Goal: Task Accomplishment & Management: Manage account settings

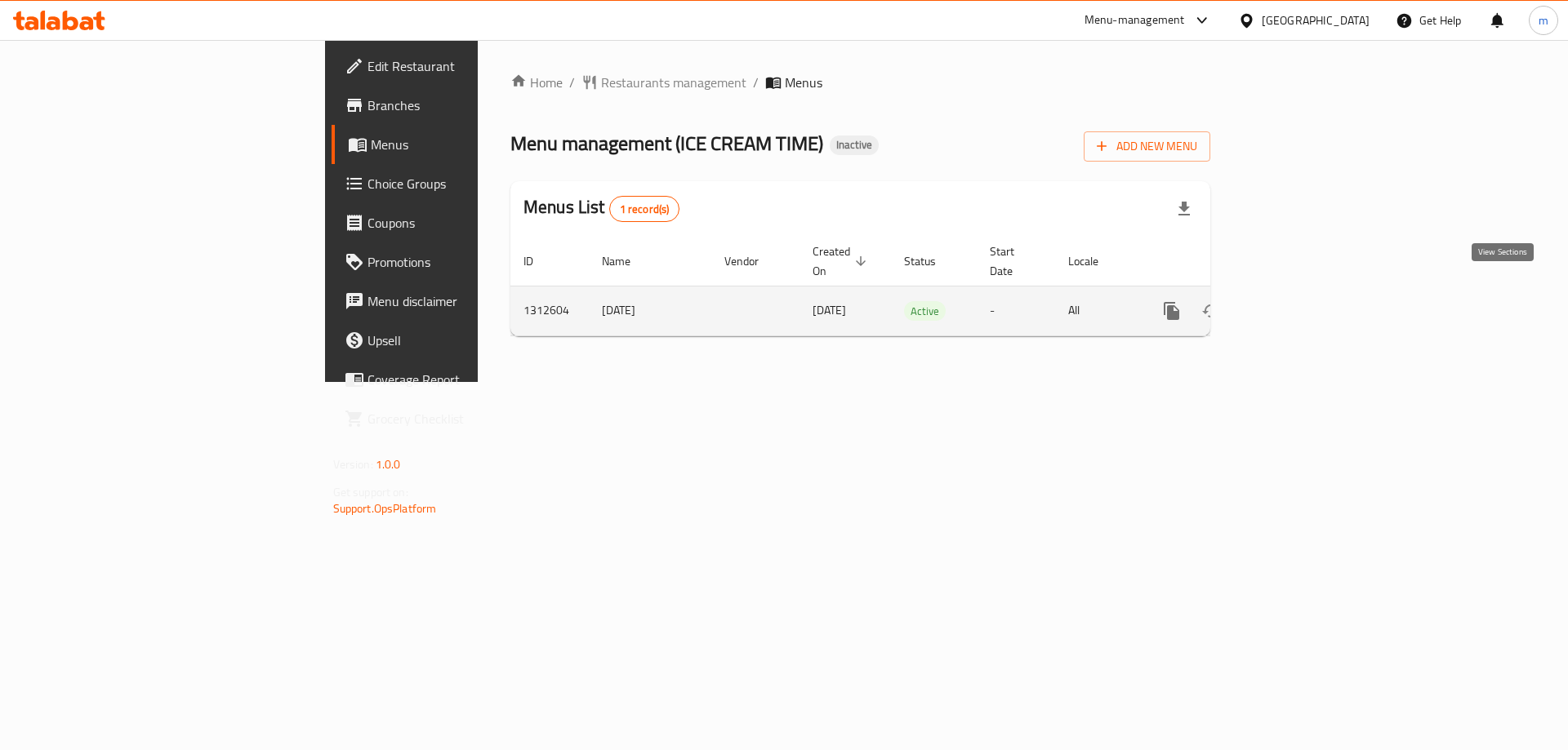
click at [1300, 301] on icon "enhanced table" at bounding box center [1289, 311] width 19 height 19
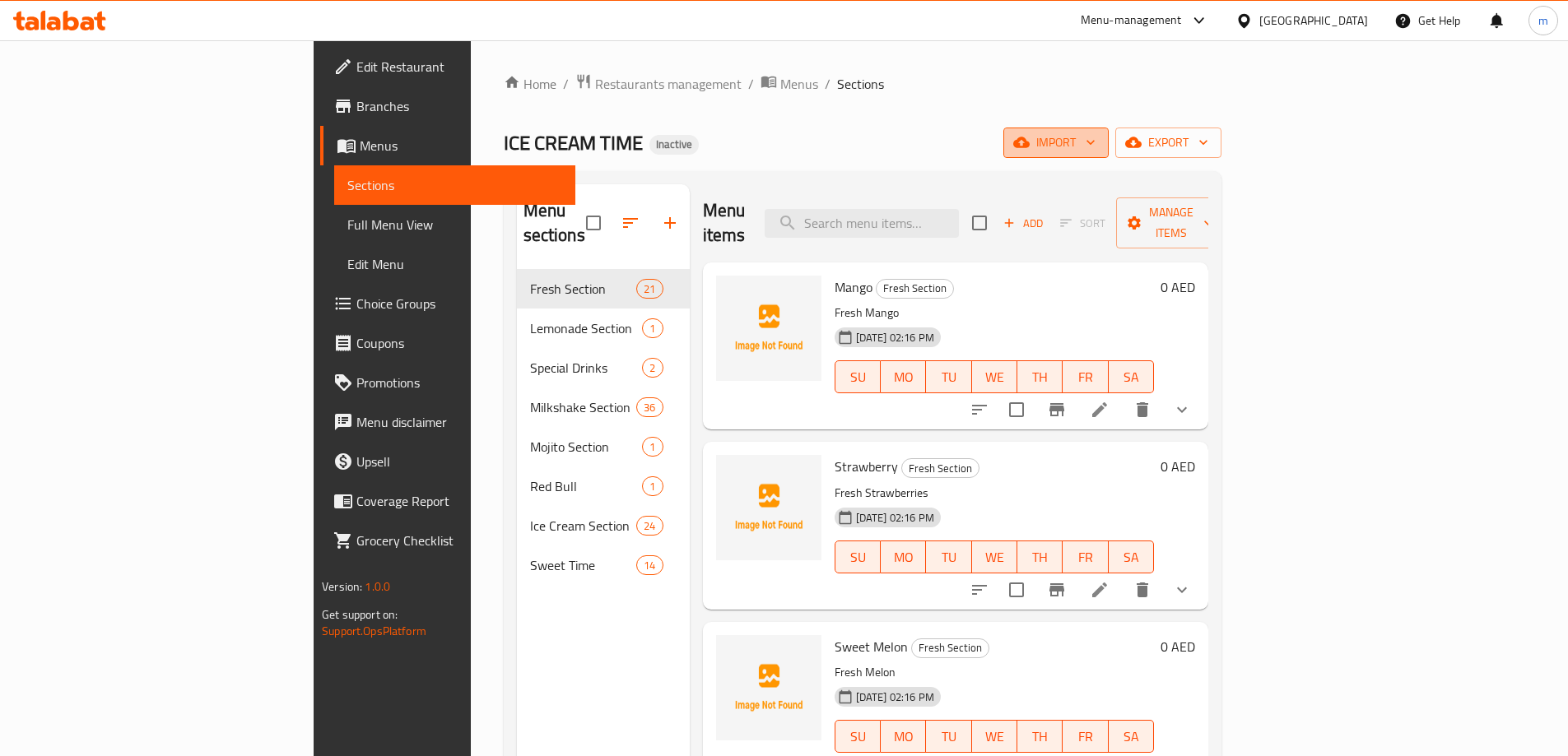
click at [1096, 148] on span "import" at bounding box center [1056, 142] width 79 height 20
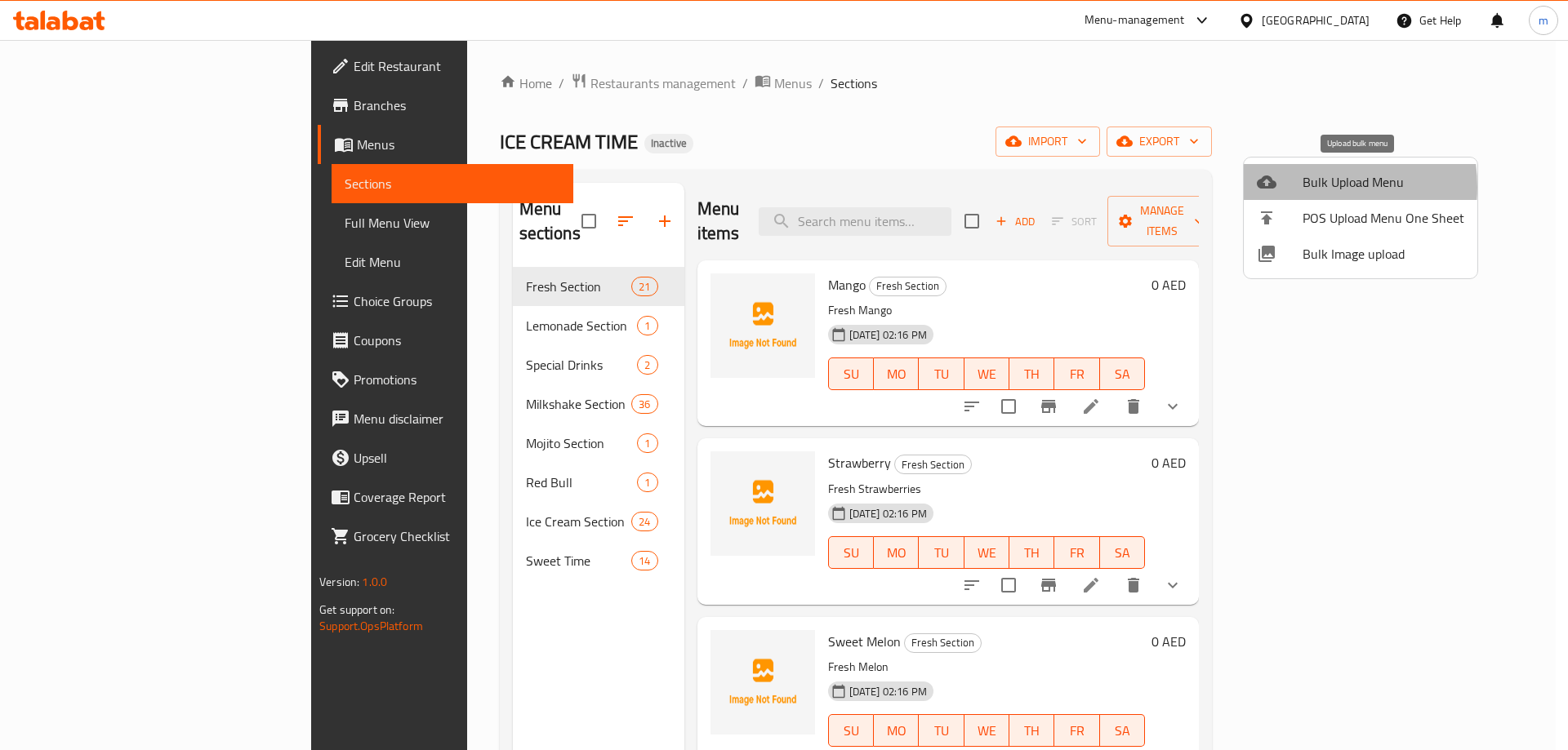
click at [1297, 187] on div at bounding box center [1279, 181] width 45 height 19
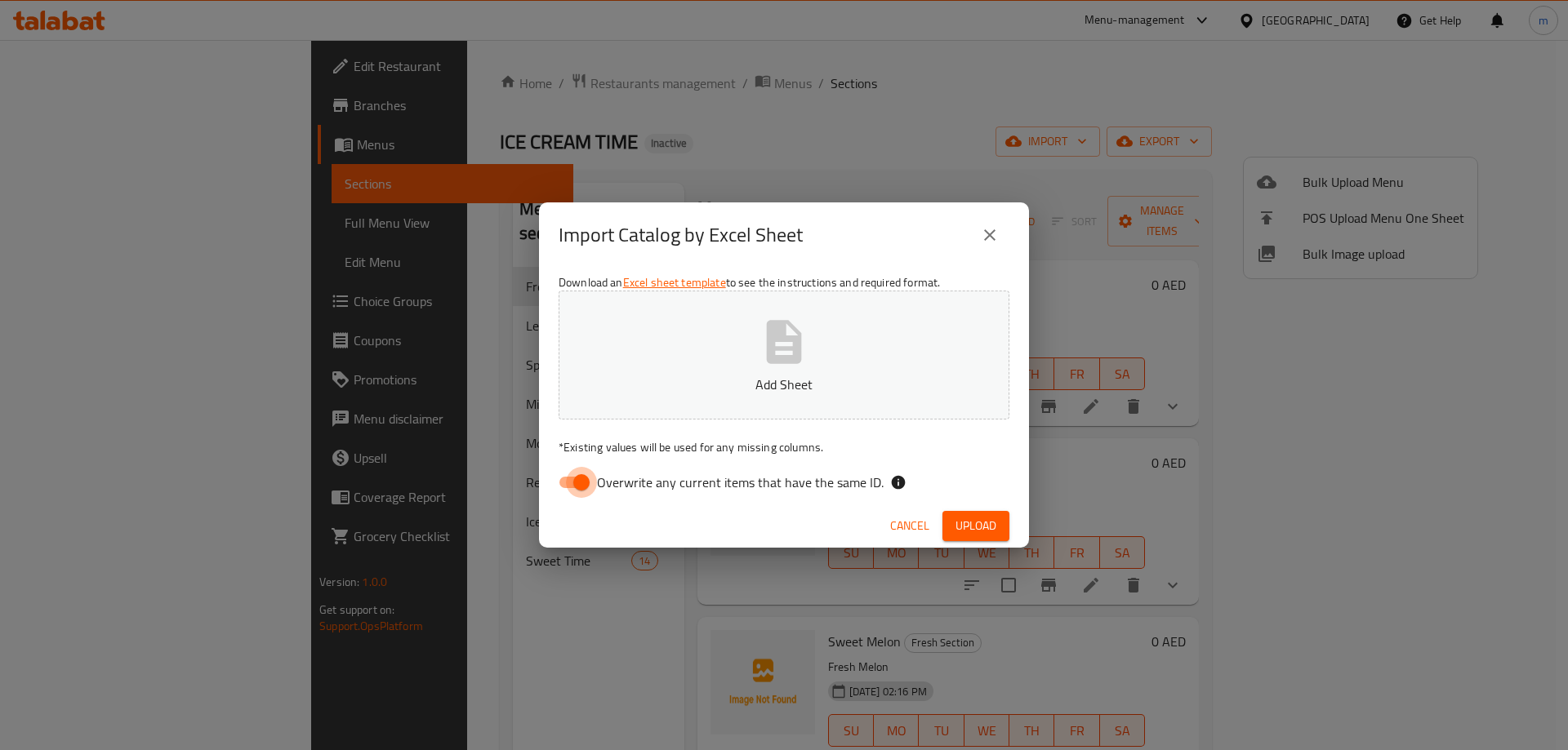
click at [575, 478] on input "Overwrite any current items that have the same ID." at bounding box center [581, 483] width 93 height 31
checkbox input "false"
click at [999, 530] on button "Upload" at bounding box center [975, 525] width 67 height 30
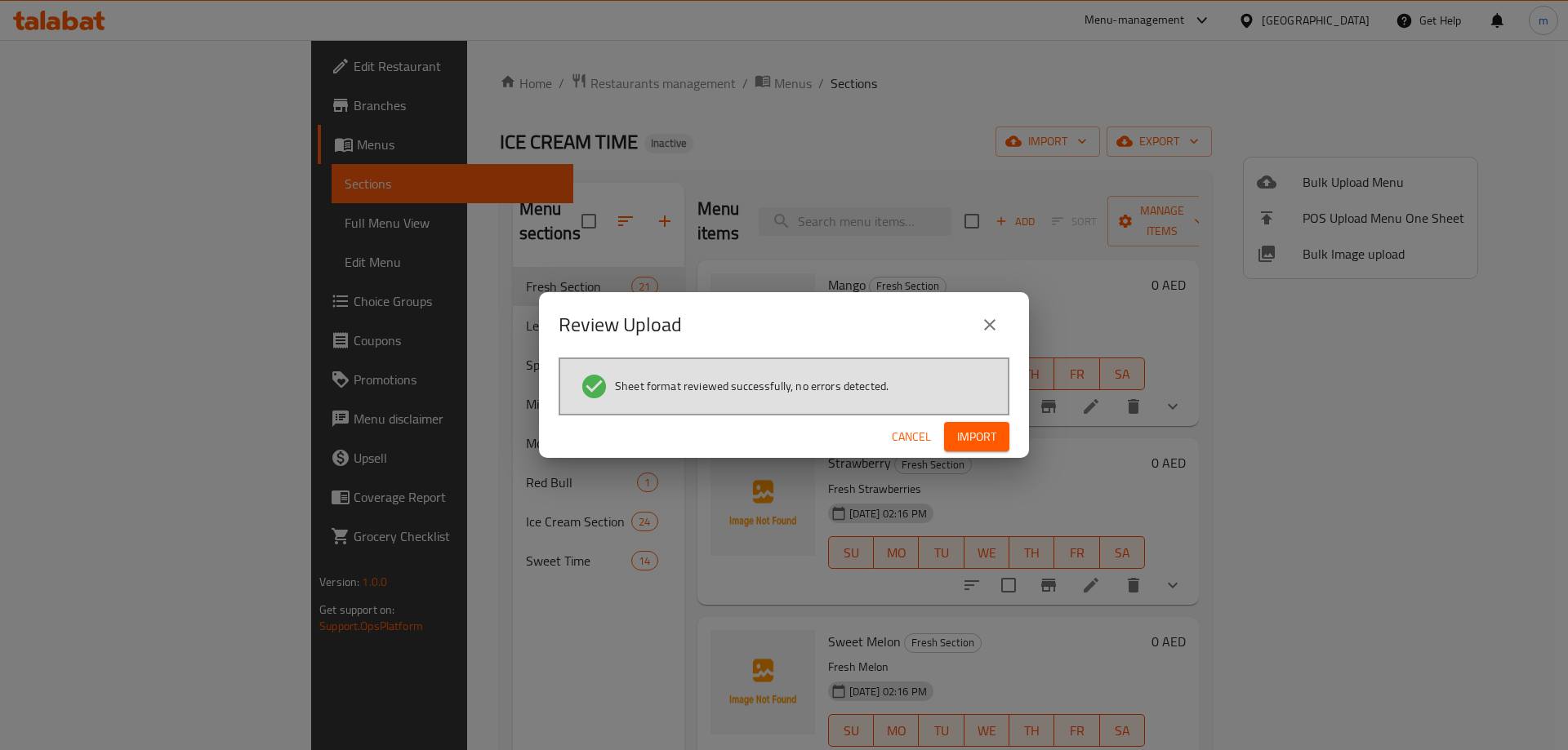
click at [993, 440] on span "Import" at bounding box center [976, 436] width 40 height 20
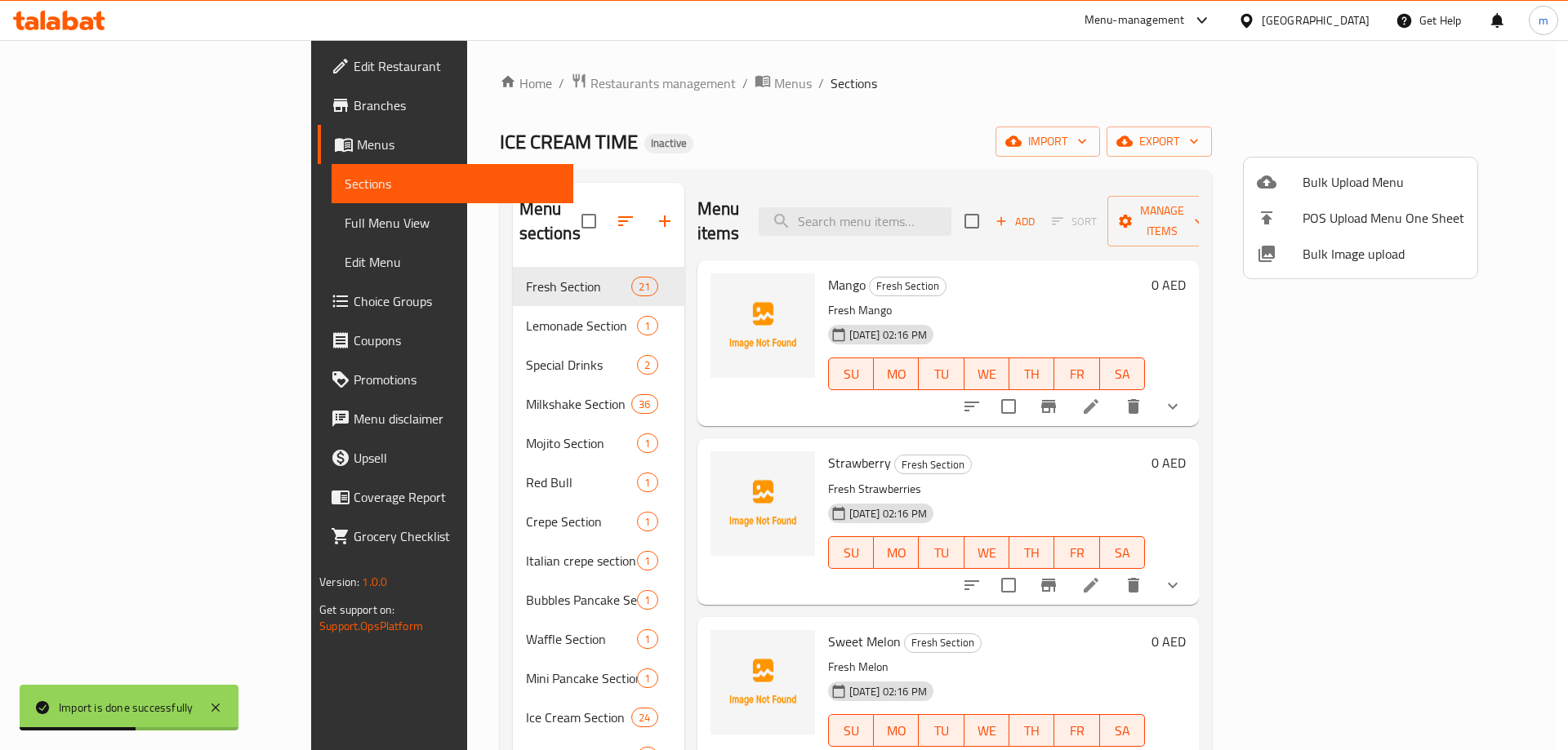
click at [543, 208] on div at bounding box center [784, 375] width 1568 height 750
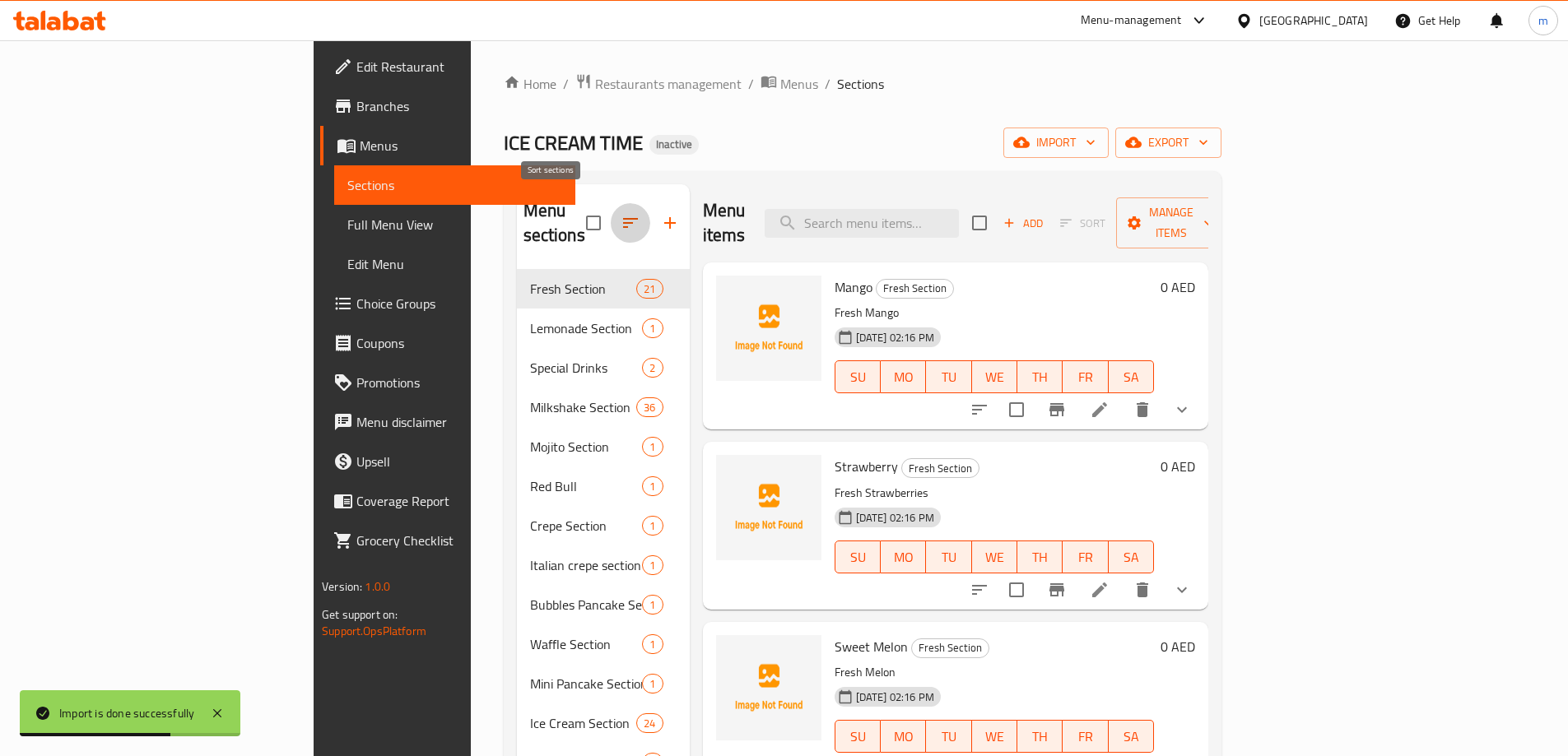
click at [623, 218] on icon "button" at bounding box center [630, 223] width 15 height 10
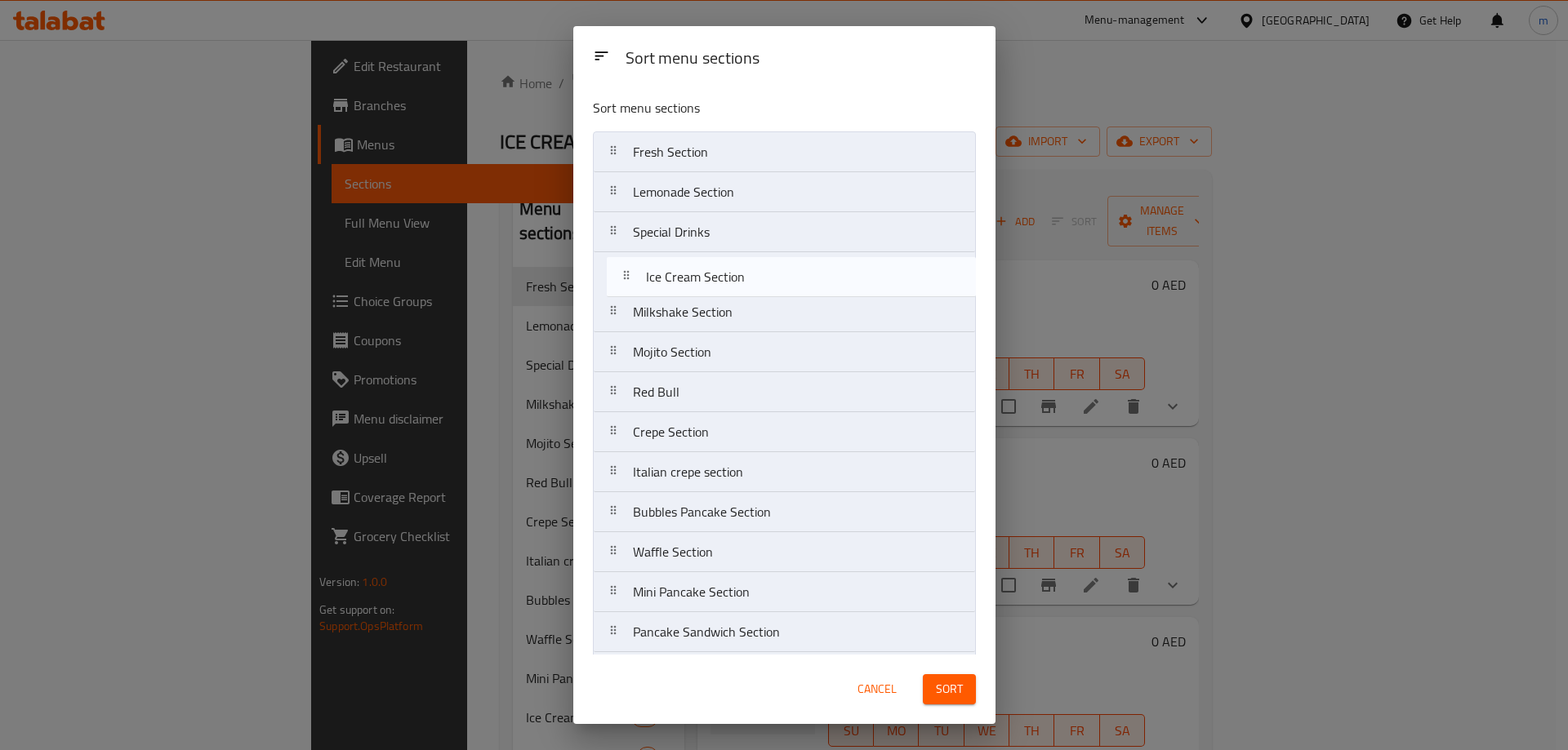
drag, startPoint x: 729, startPoint y: 479, endPoint x: 742, endPoint y: 281, distance: 198.4
click at [742, 281] on nav "Fresh Section Lemonade Section Special Drinks Milkshake Section Mojito Section …" at bounding box center [784, 452] width 383 height 642
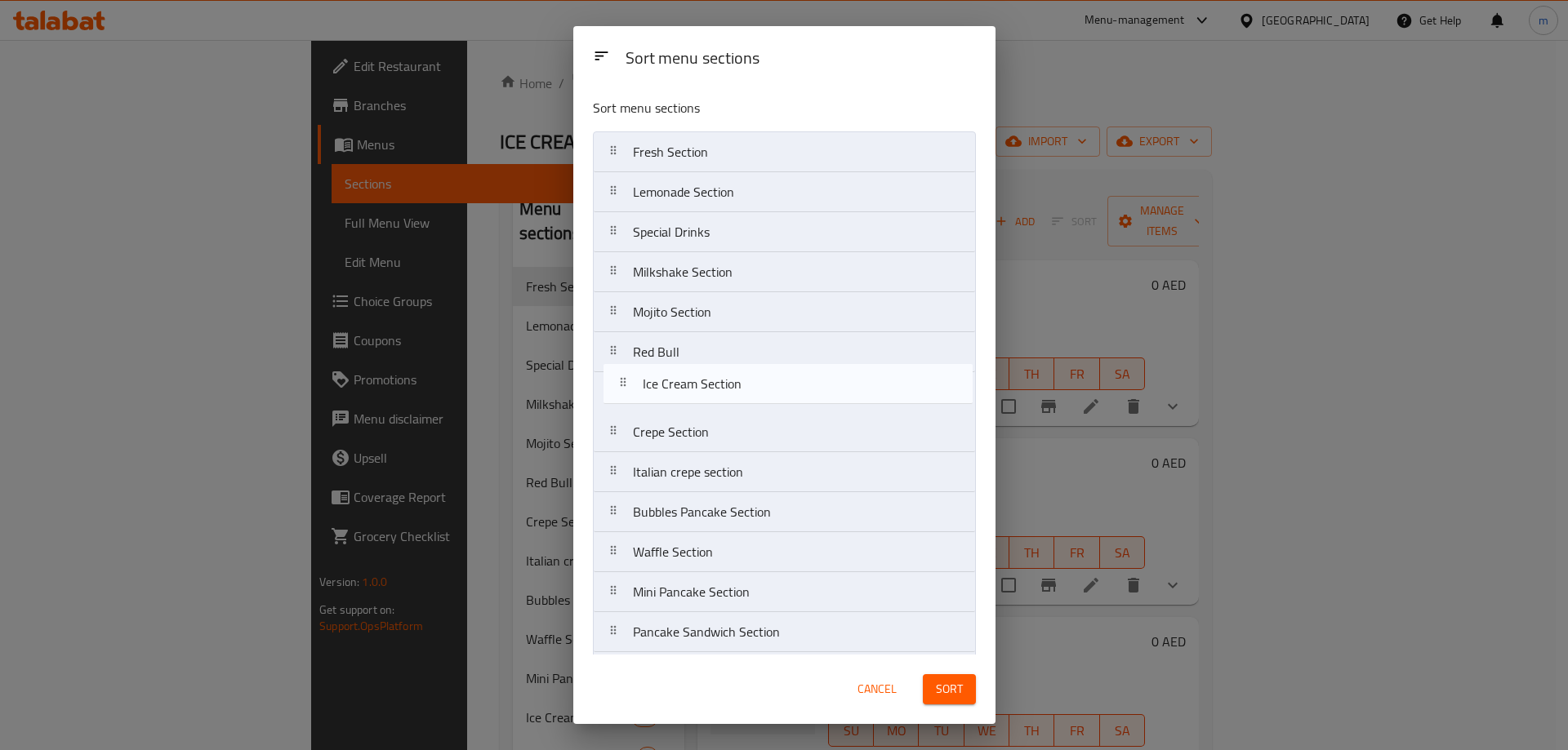
drag, startPoint x: 742, startPoint y: 289, endPoint x: 751, endPoint y: 394, distance: 105.4
click at [751, 394] on nav "Fresh Section Lemonade Section Special Drinks Ice Cream Section Milkshake Secti…" at bounding box center [784, 452] width 383 height 642
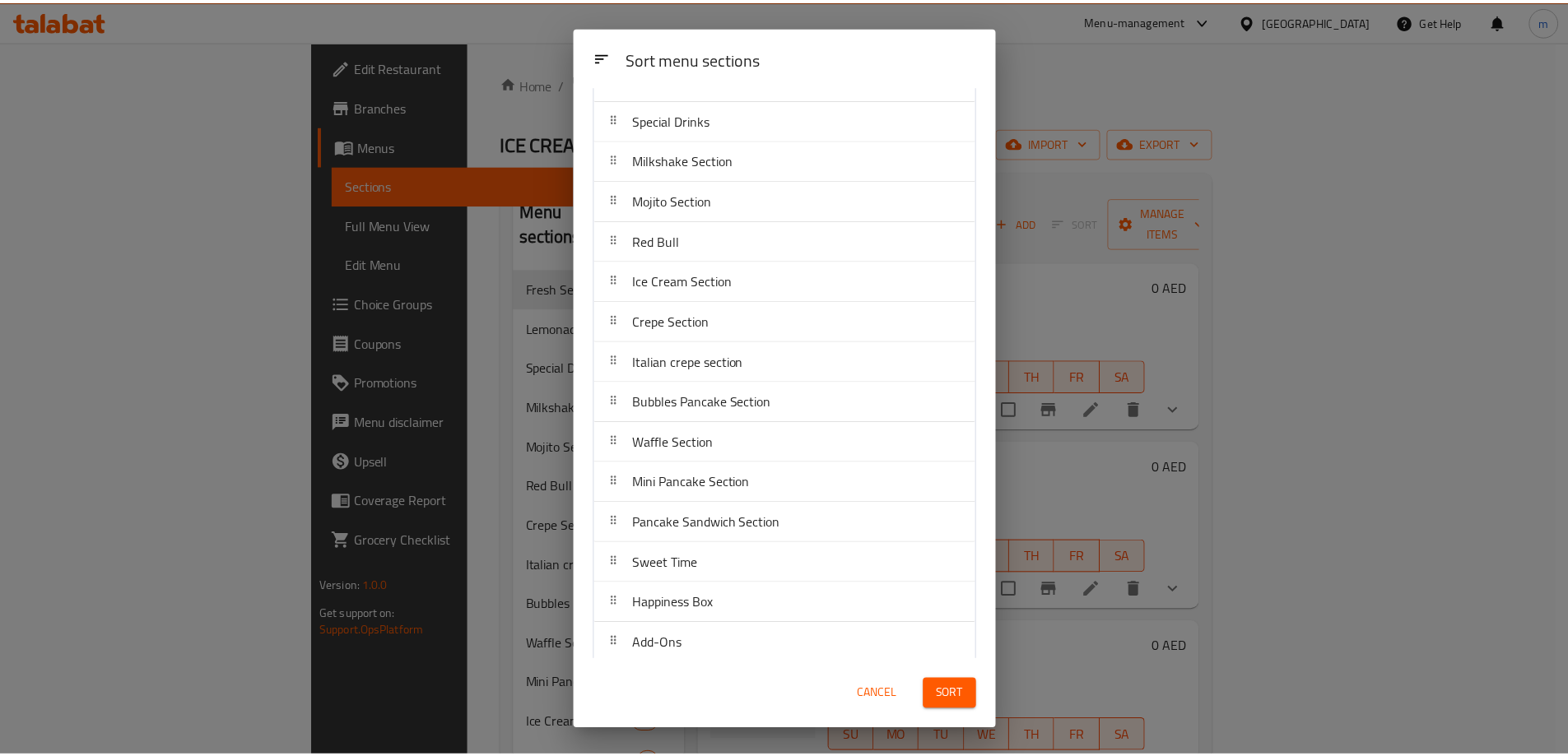
scroll to position [126, 0]
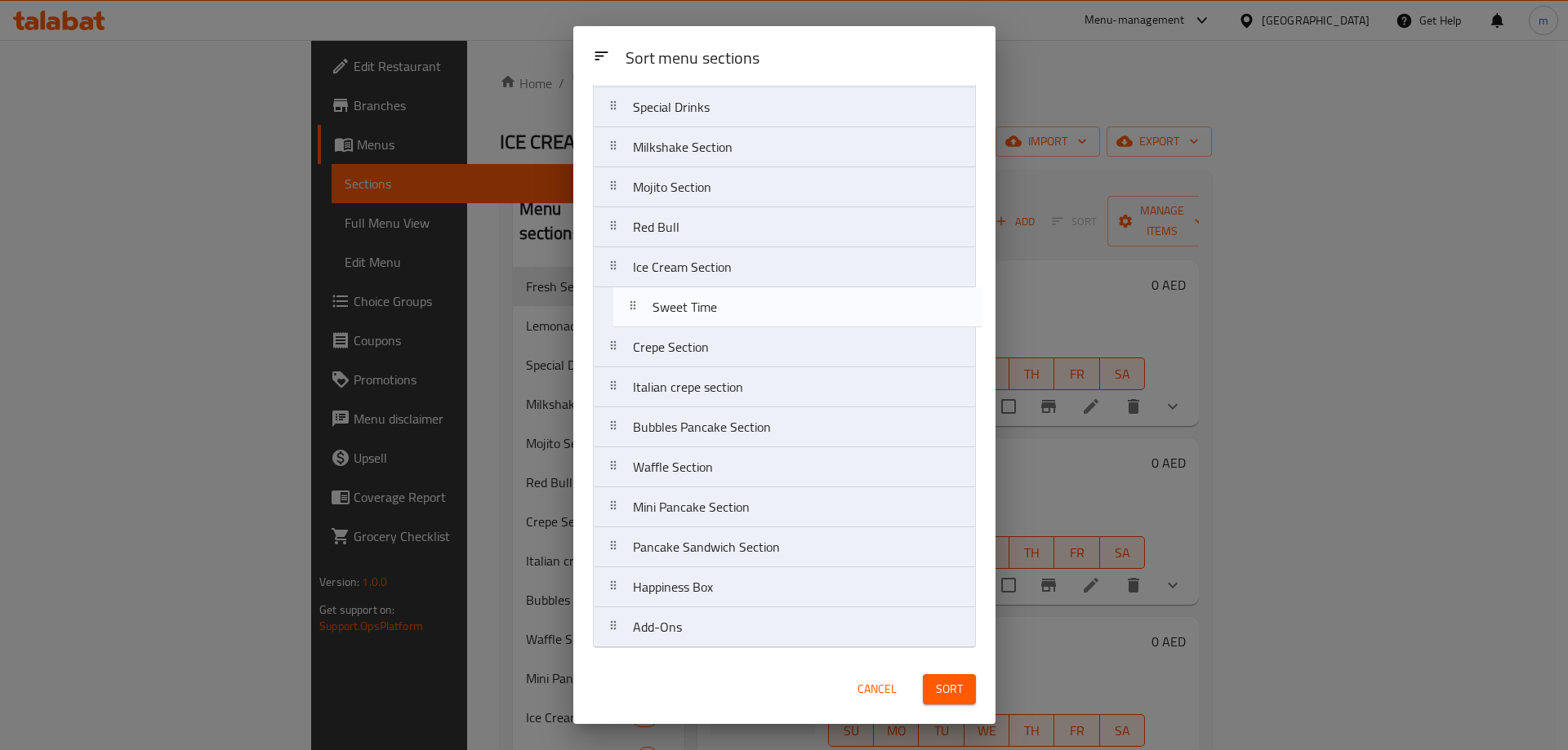
drag, startPoint x: 716, startPoint y: 561, endPoint x: 736, endPoint y: 316, distance: 245.8
click at [736, 316] on nav "Fresh Section Lemonade Section Special Drinks Milkshake Section Mojito Section …" at bounding box center [784, 327] width 383 height 642
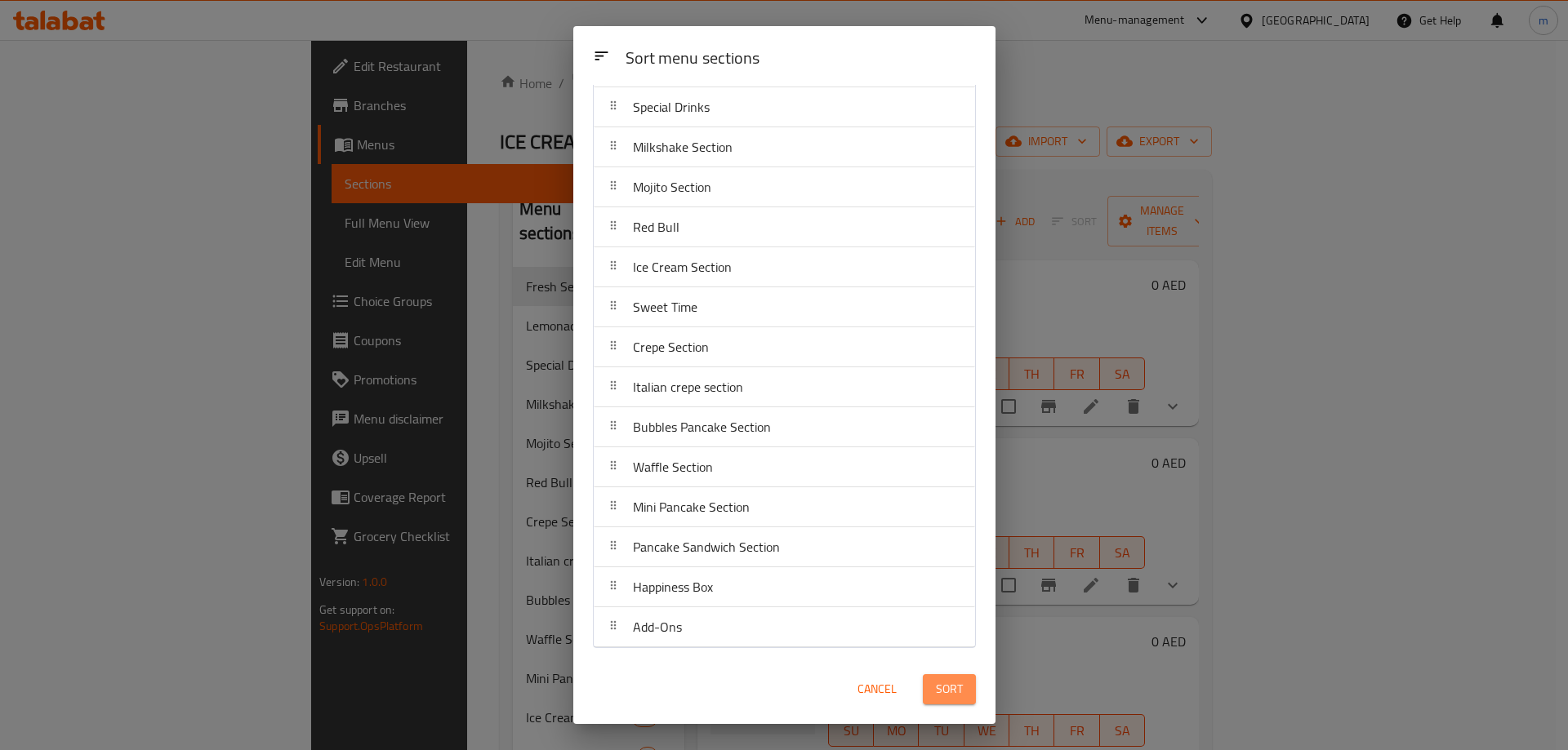
click at [937, 687] on span "Sort" at bounding box center [949, 689] width 27 height 20
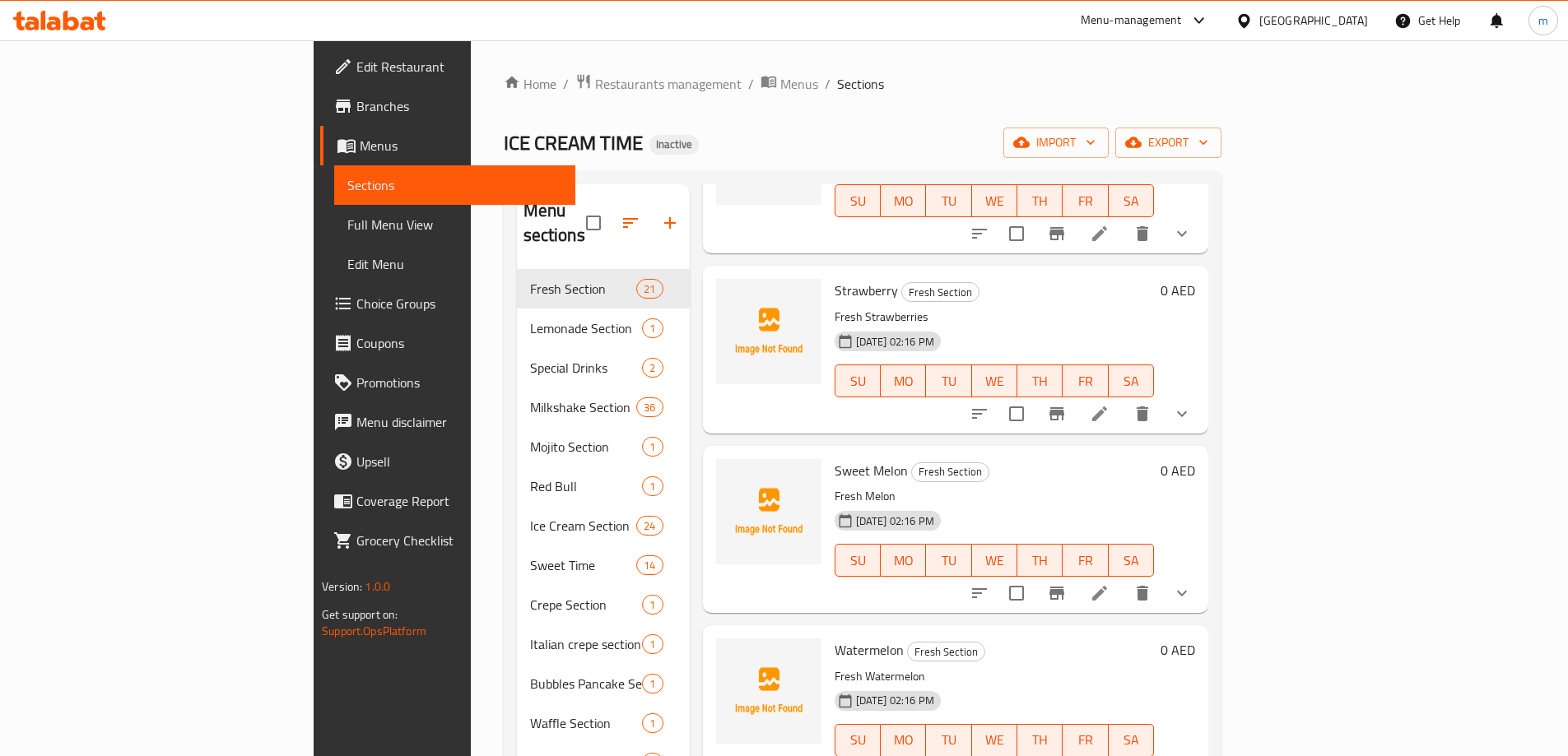
scroll to position [0, 0]
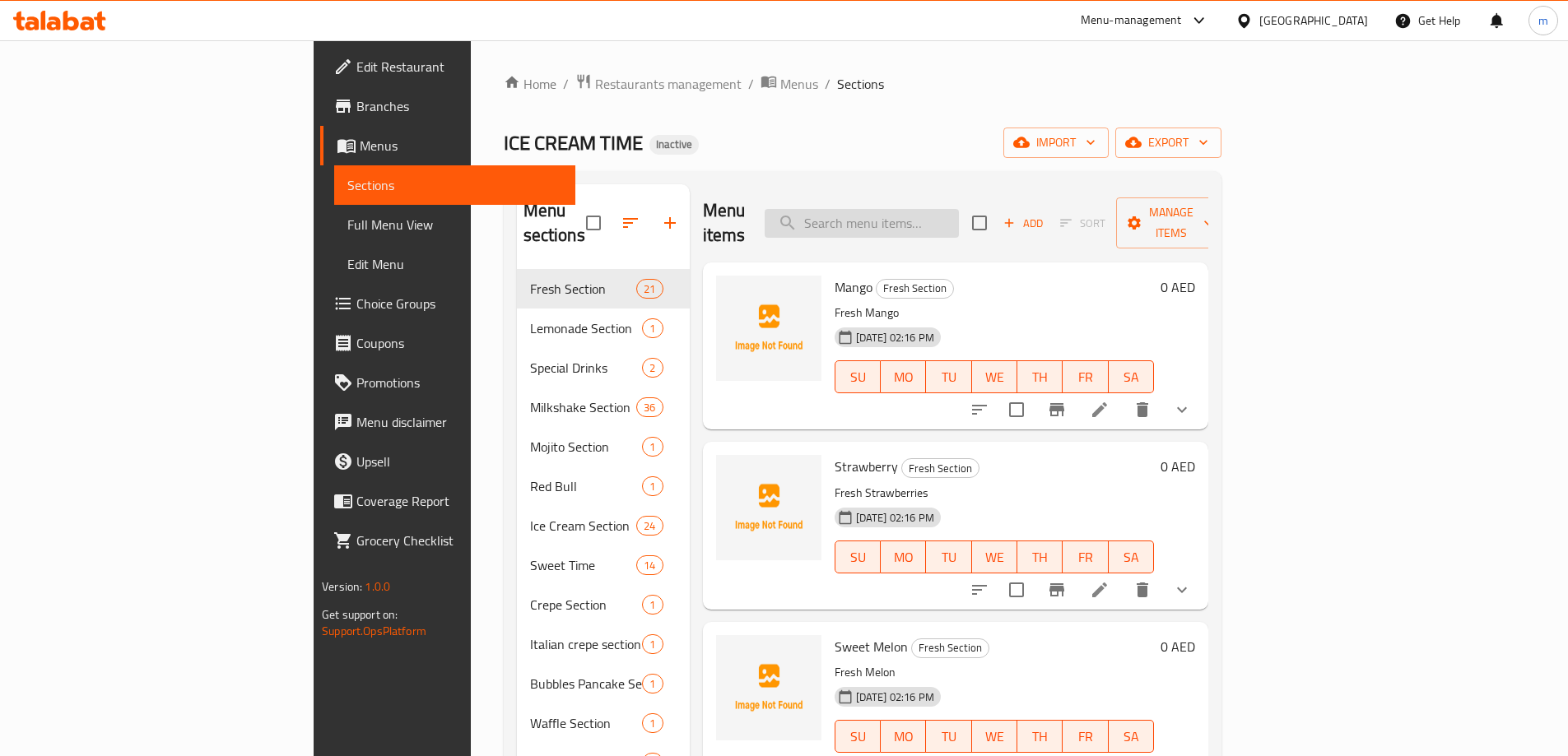
click at [959, 209] on input "search" at bounding box center [862, 224] width 195 height 29
paste input "Bubbles Pancakes"
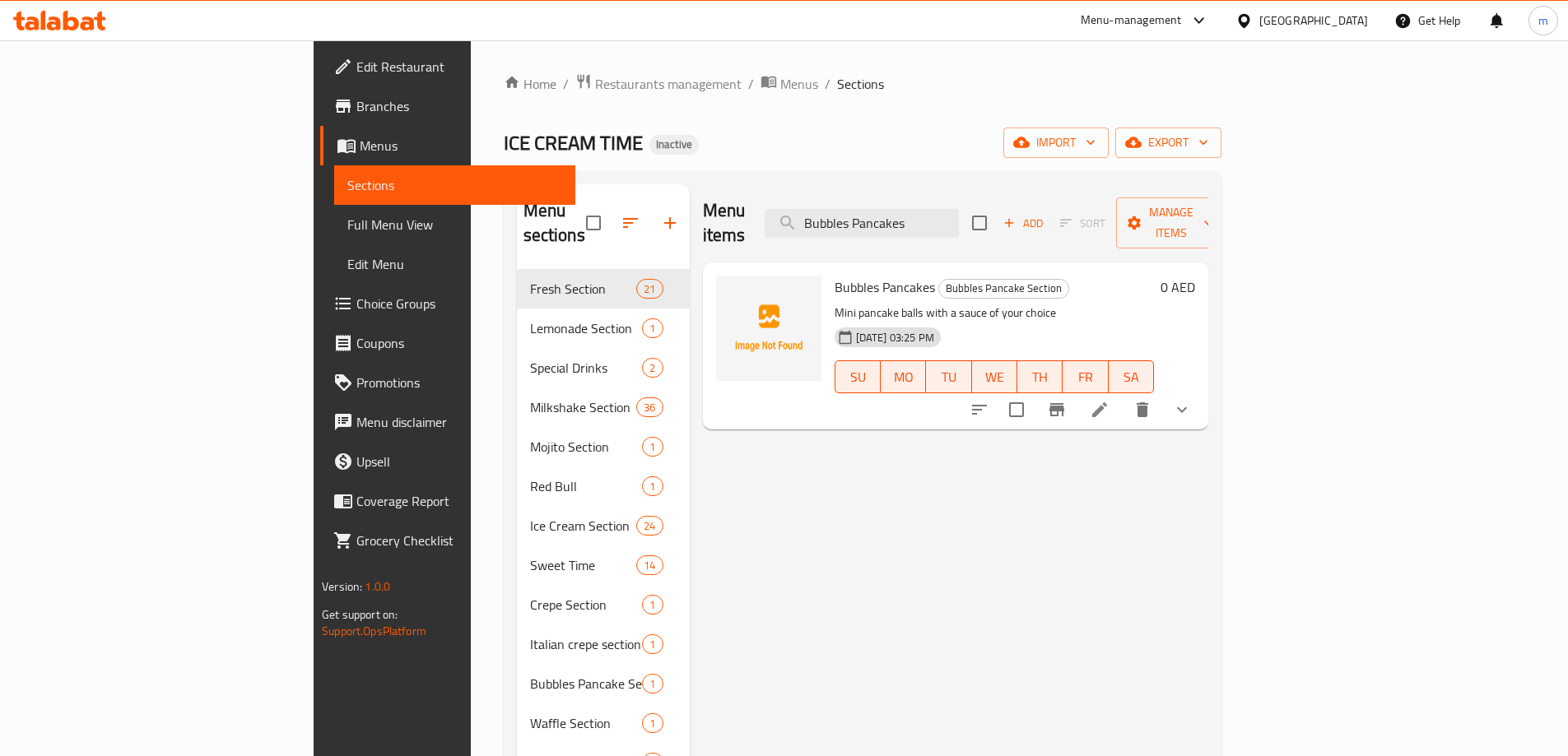
type input "Bubbles Pancakes"
click at [1123, 395] on li at bounding box center [1099, 410] width 46 height 29
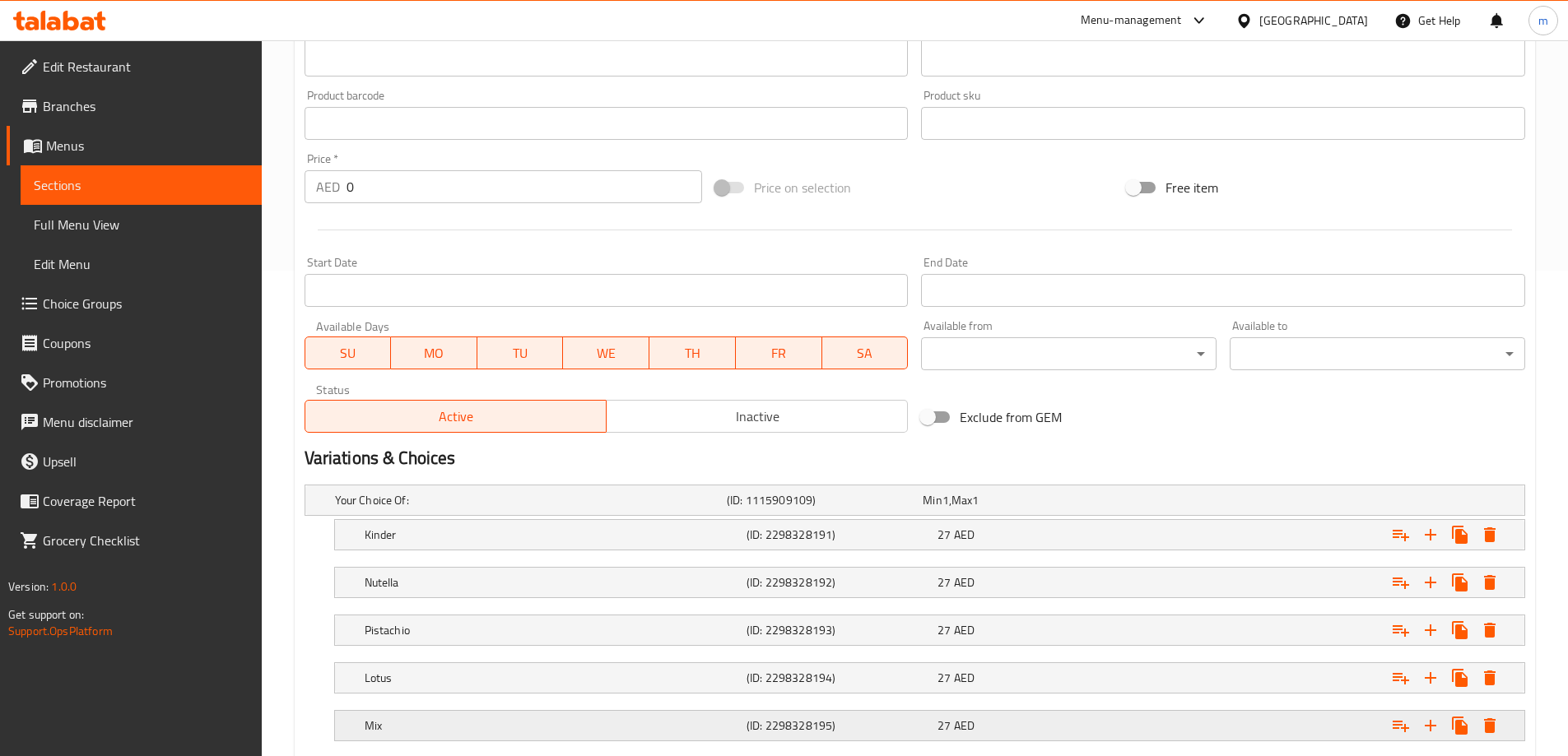
scroll to position [587, 0]
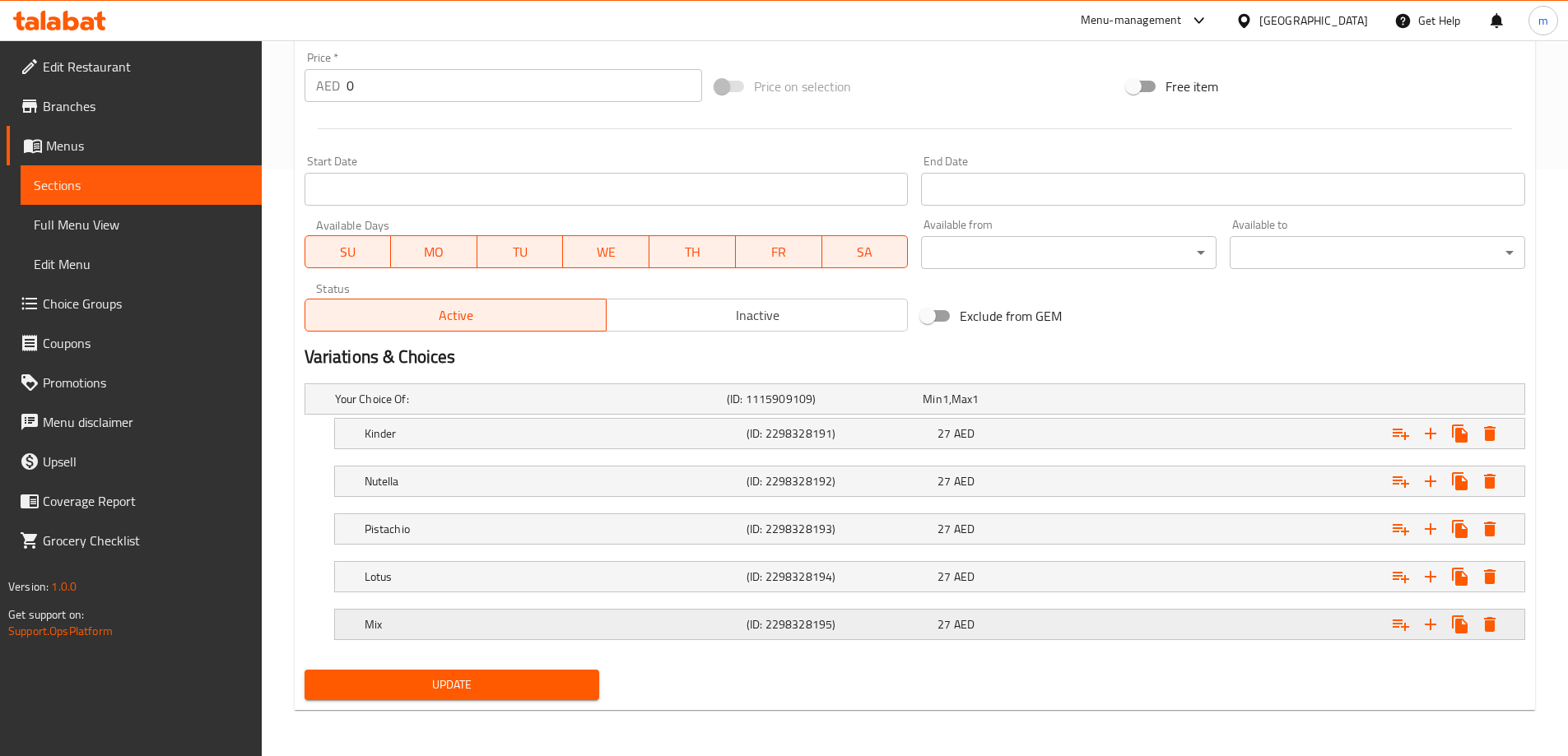
click at [523, 630] on h5 "Mix" at bounding box center [553, 625] width 376 height 17
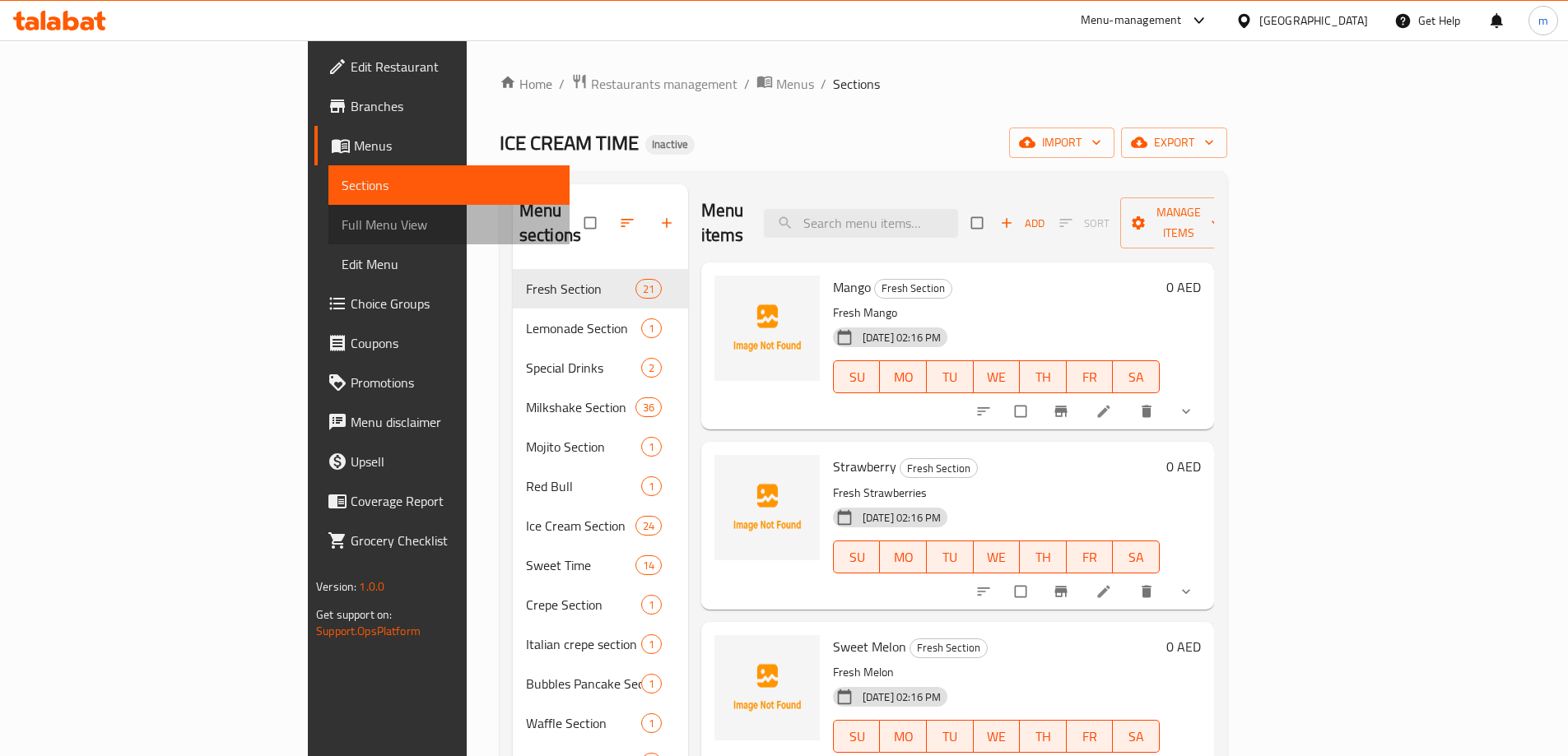
click at [342, 220] on span "Full Menu View" at bounding box center [449, 225] width 215 height 19
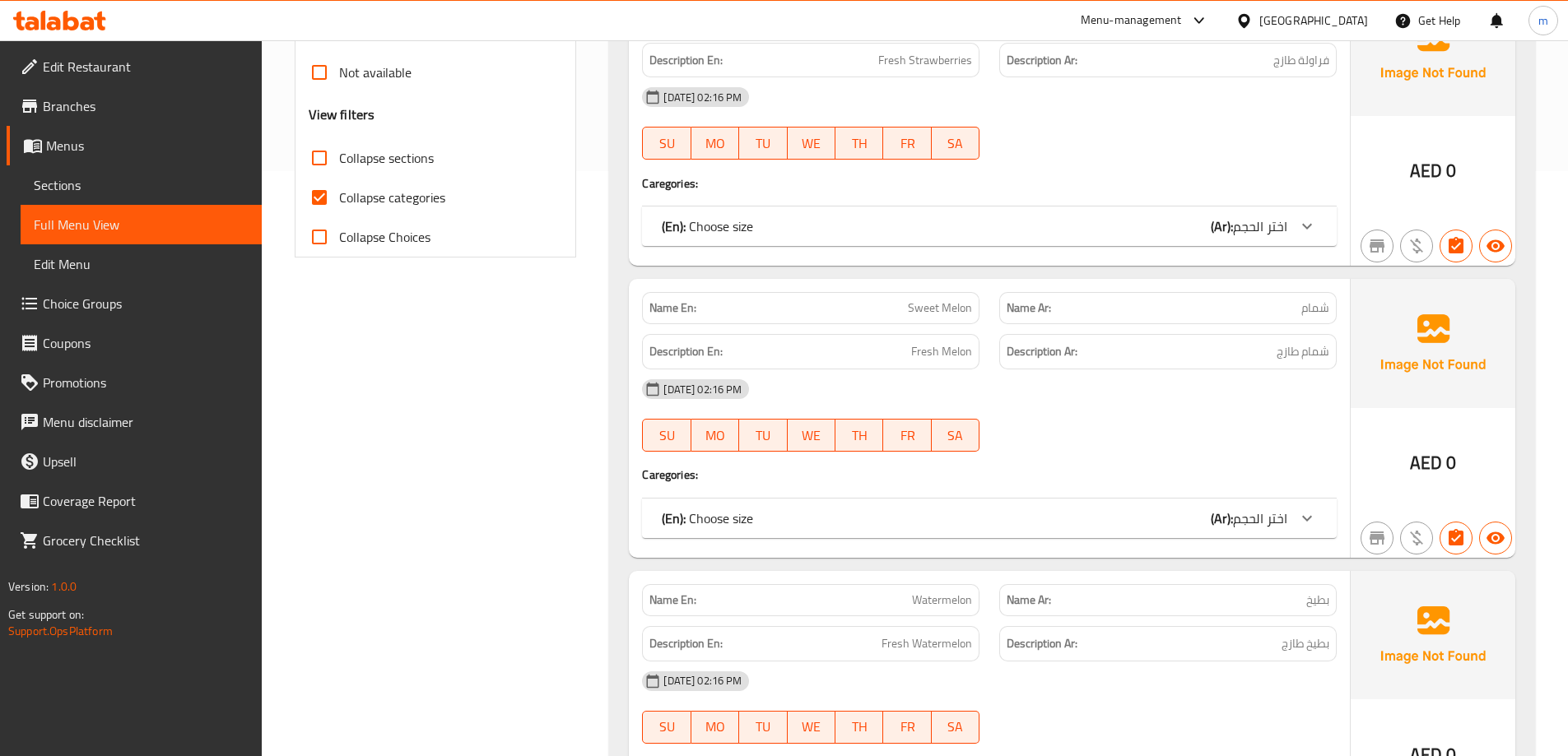
scroll to position [740, 0]
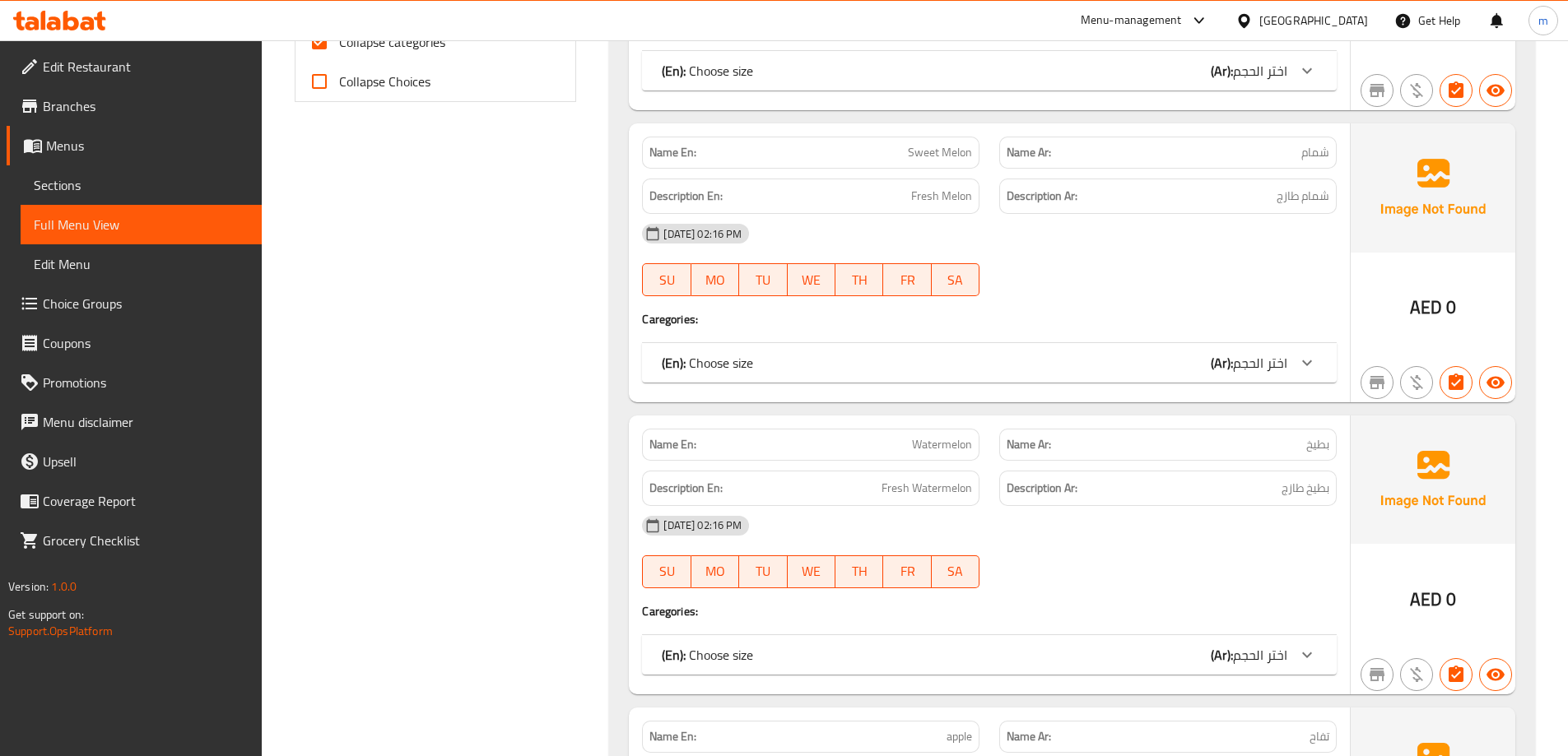
click at [379, 46] on span "Collapse categories" at bounding box center [391, 42] width 106 height 19
click at [339, 46] on input "Collapse categories" at bounding box center [319, 42] width 40 height 40
checkbox input "false"
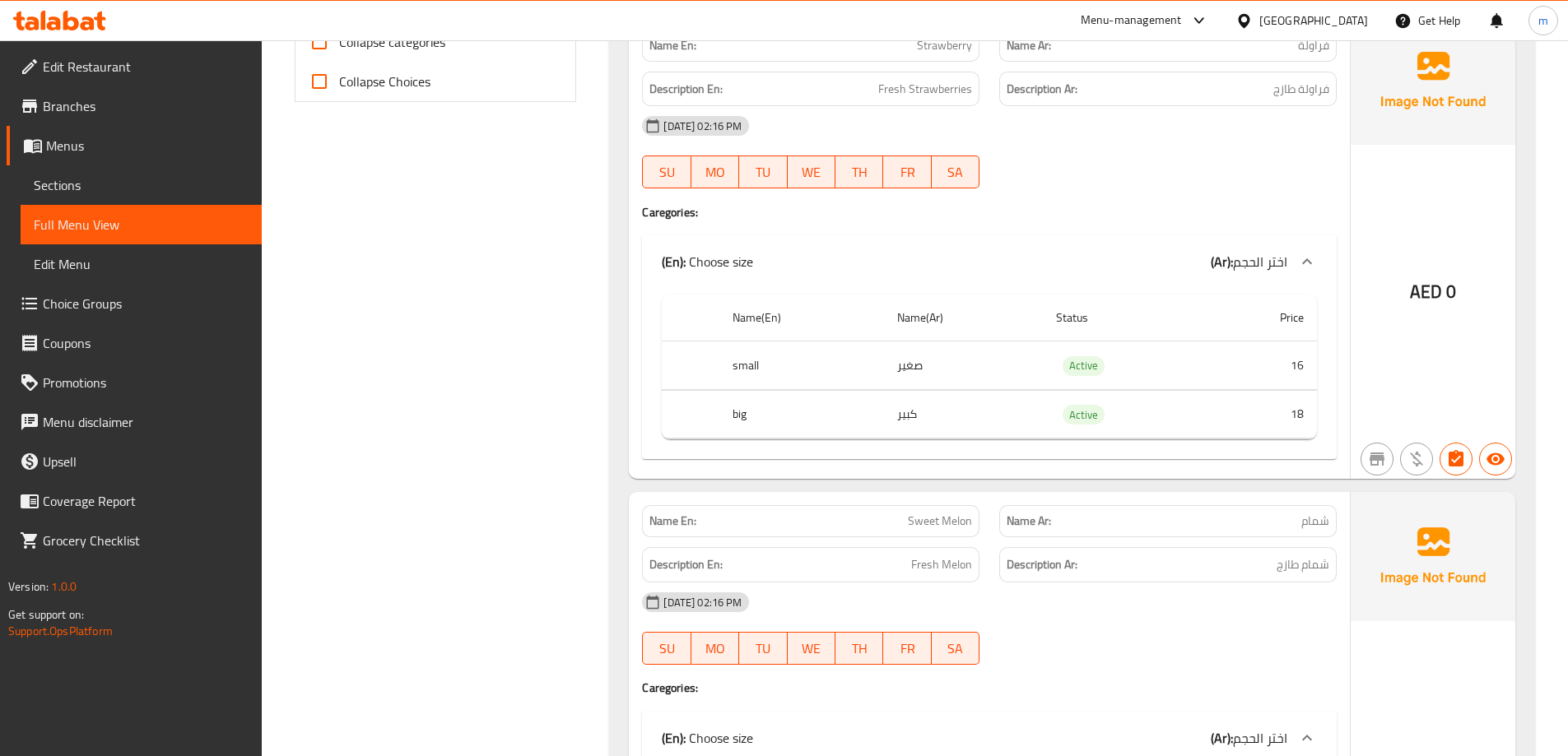
click at [360, 13] on span "Collapse sections" at bounding box center [385, 2] width 94 height 19
click at [339, 22] on input "Collapse sections" at bounding box center [319, 2] width 40 height 40
checkbox input "true"
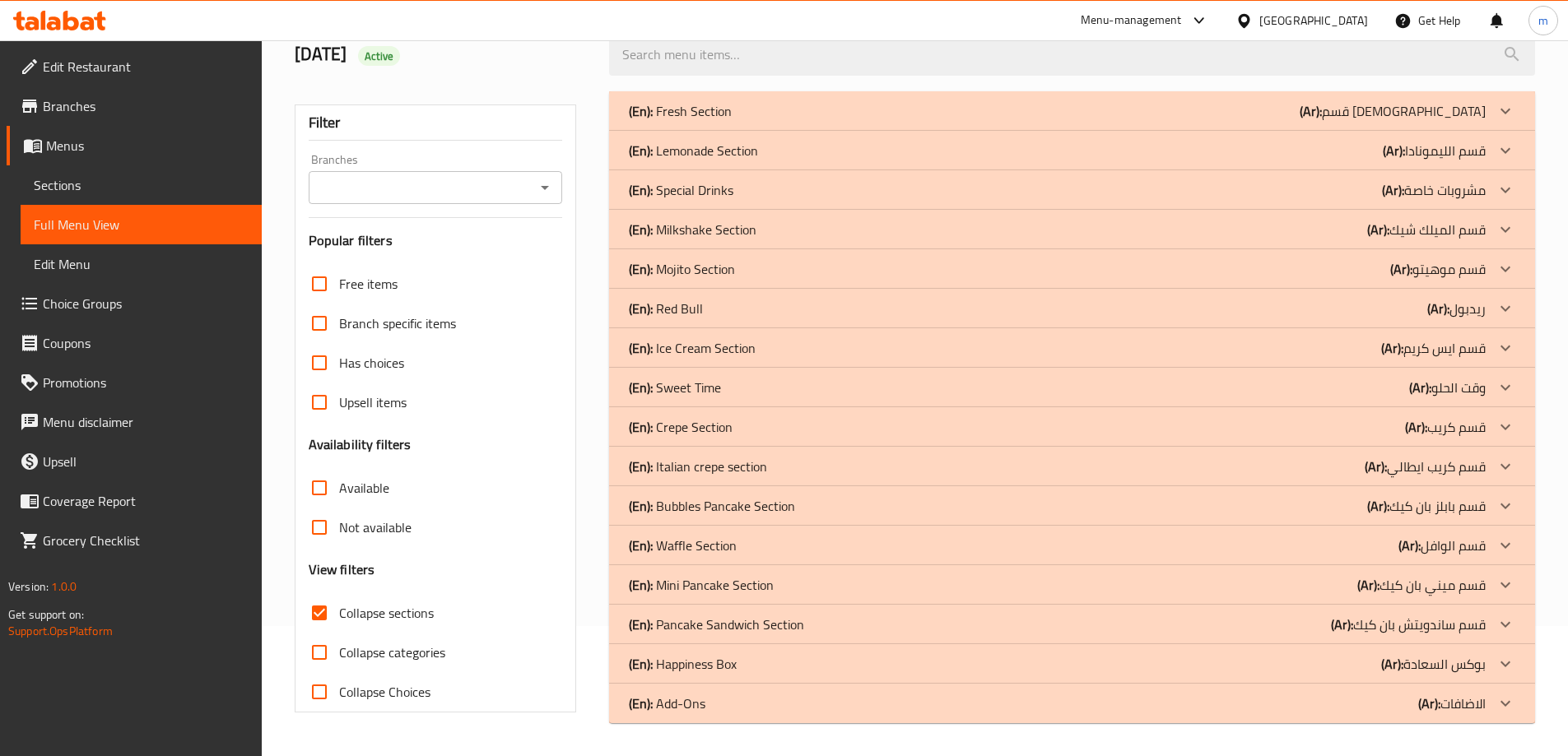
scroll to position [130, 0]
click at [1194, 437] on div "(En): Crepe Section (Ar): قسم كريب" at bounding box center [1073, 427] width 927 height 40
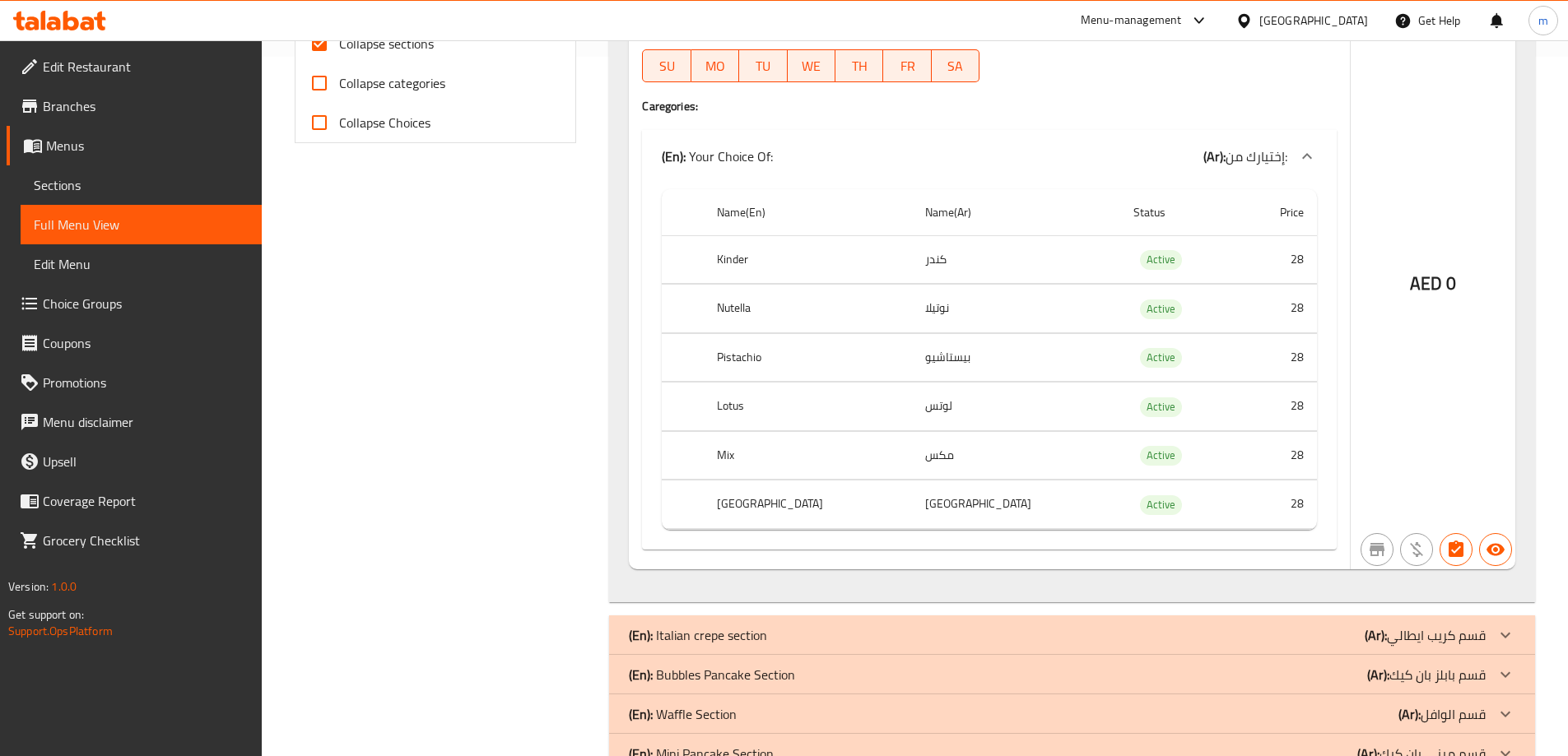
scroll to position [868, 0]
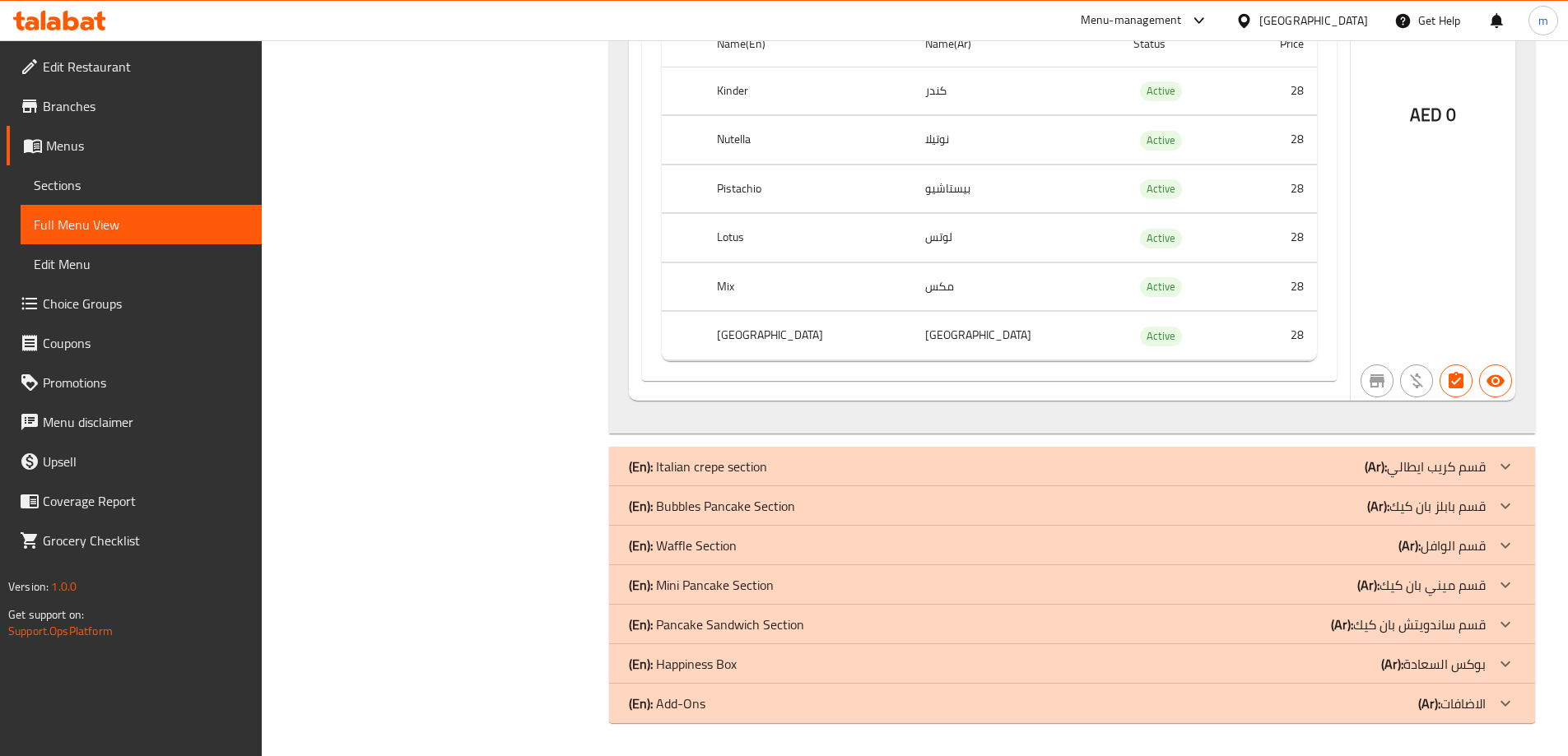
click at [1178, 466] on div "(En): Italian crepe section (Ar): قسم كريب ايطالي" at bounding box center [1057, 466] width 857 height 19
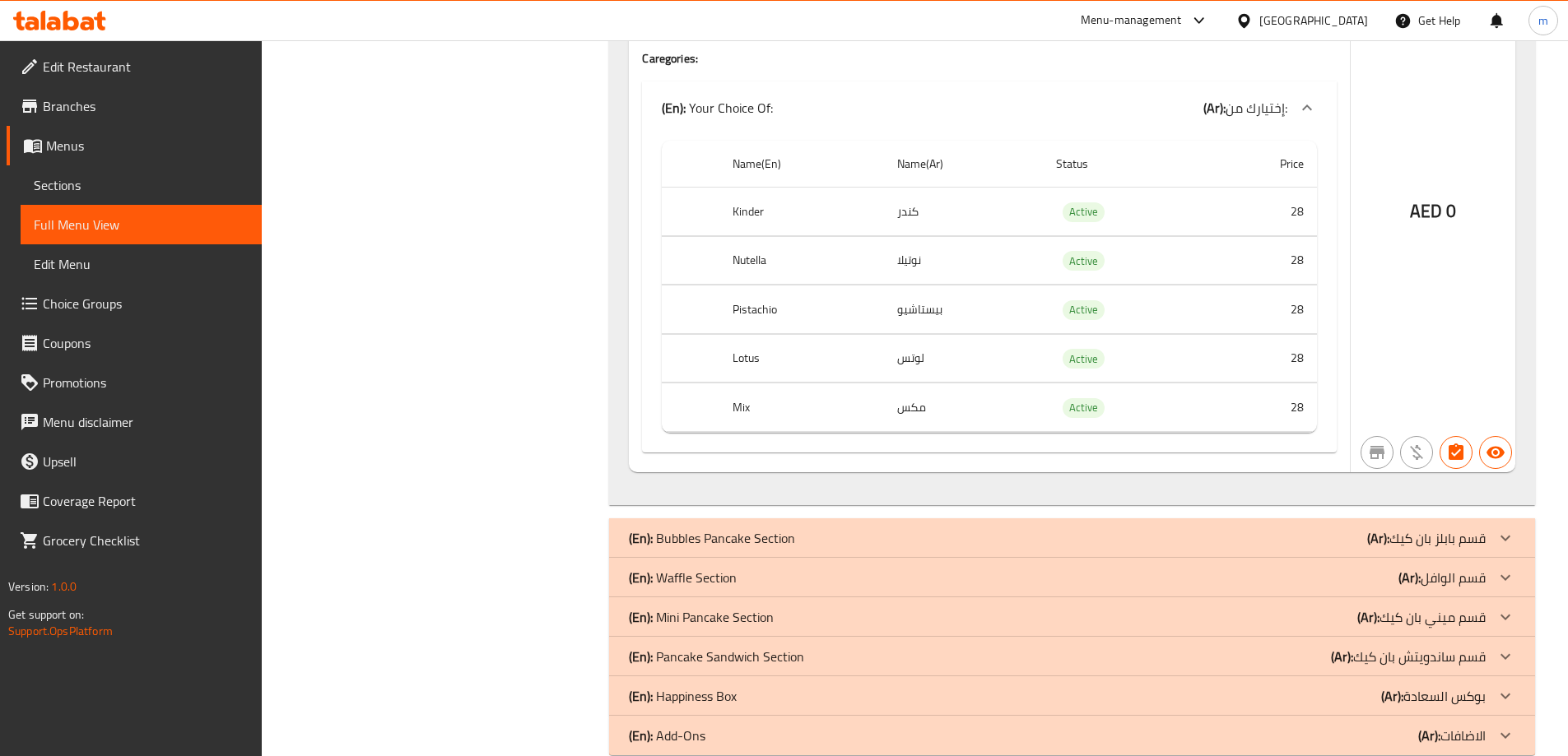
scroll to position [1527, 0]
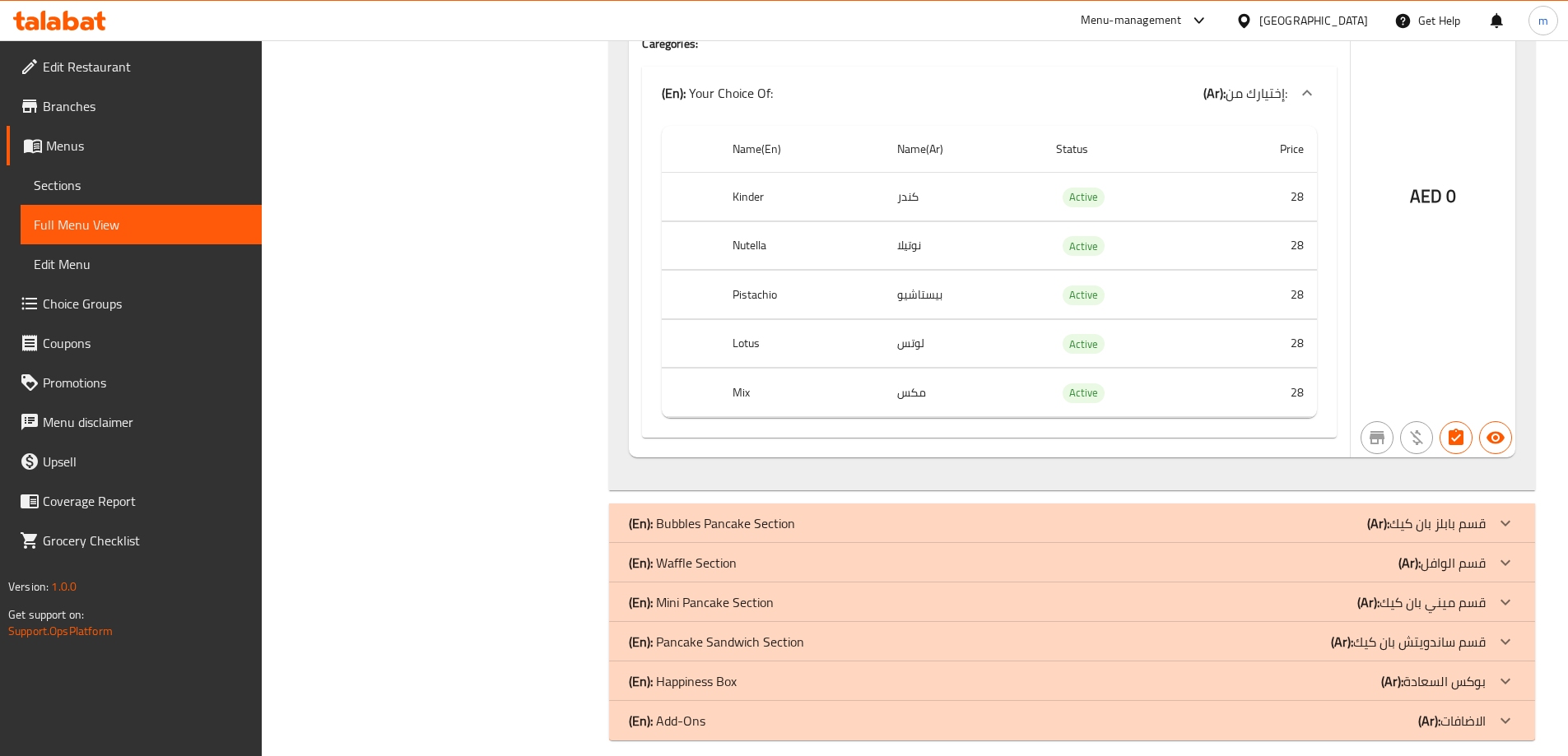
drag, startPoint x: 1303, startPoint y: 524, endPoint x: 1323, endPoint y: 501, distance: 30.5
click at [1308, 522] on div "(En): Bubbles Pancake Section (Ar): قسم بابلز بان كيك" at bounding box center [1057, 523] width 857 height 19
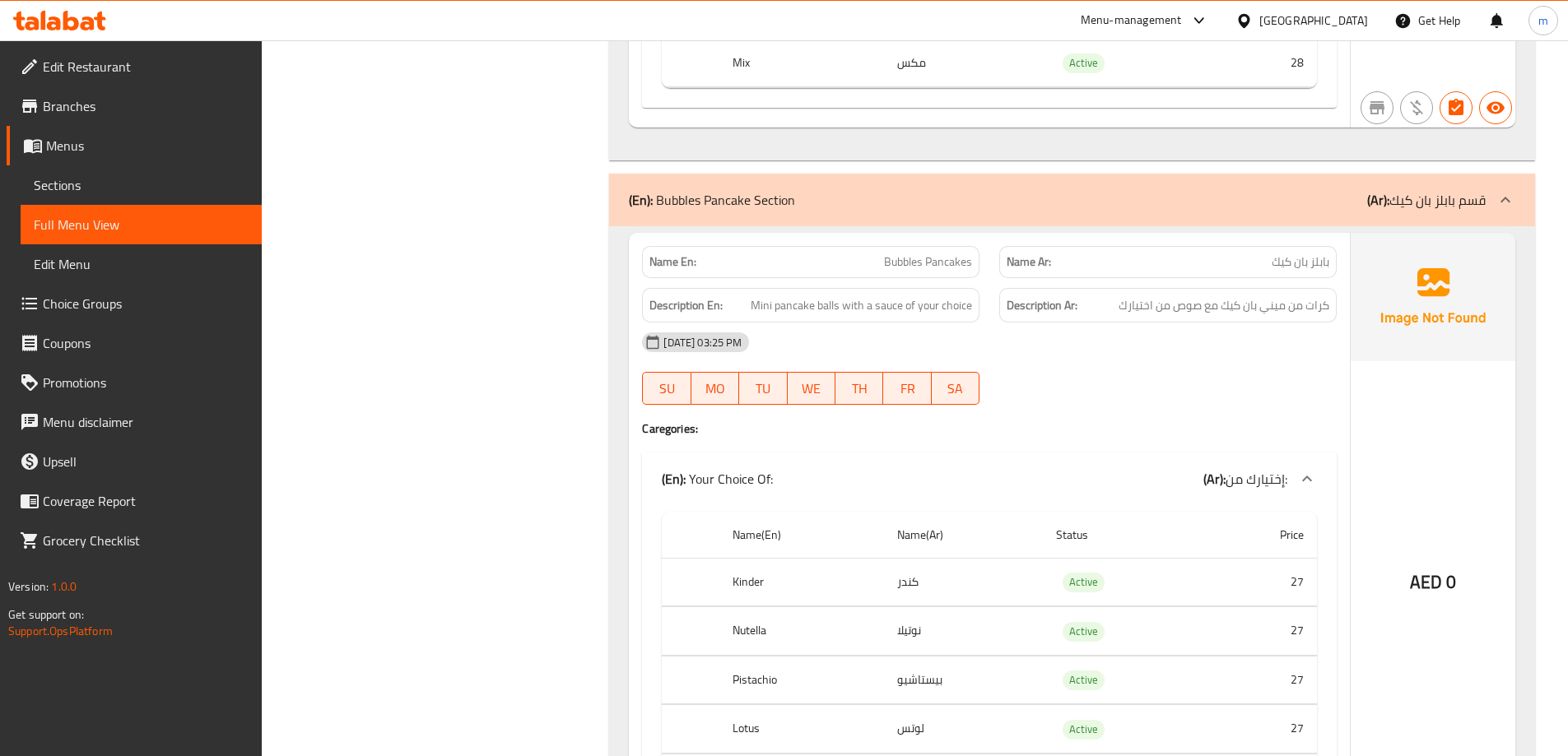
scroll to position [1855, 0]
click at [960, 259] on span "Bubbles Pancakes" at bounding box center [928, 263] width 89 height 18
copy span "Bubbles Pancakes"
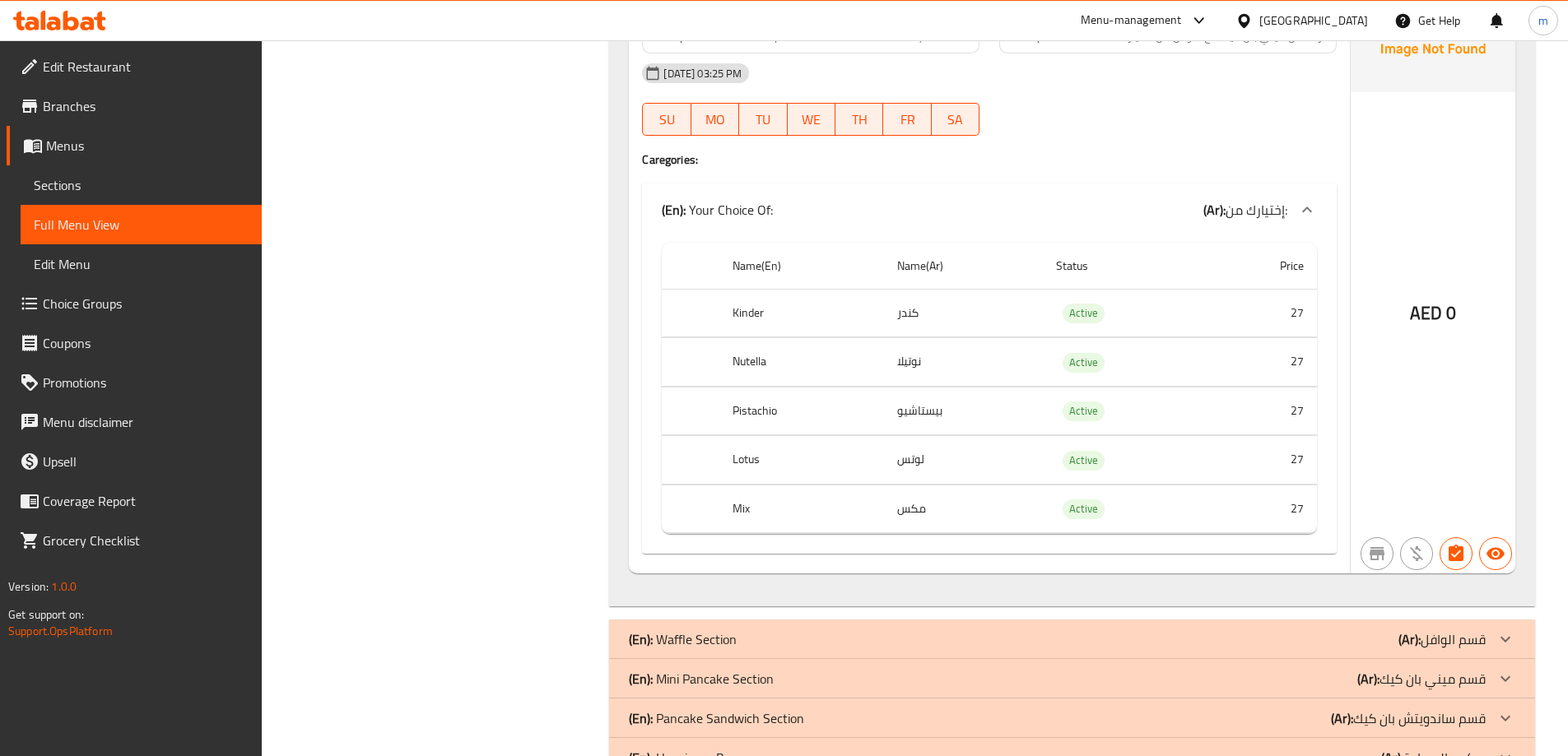
scroll to position [2138, 0]
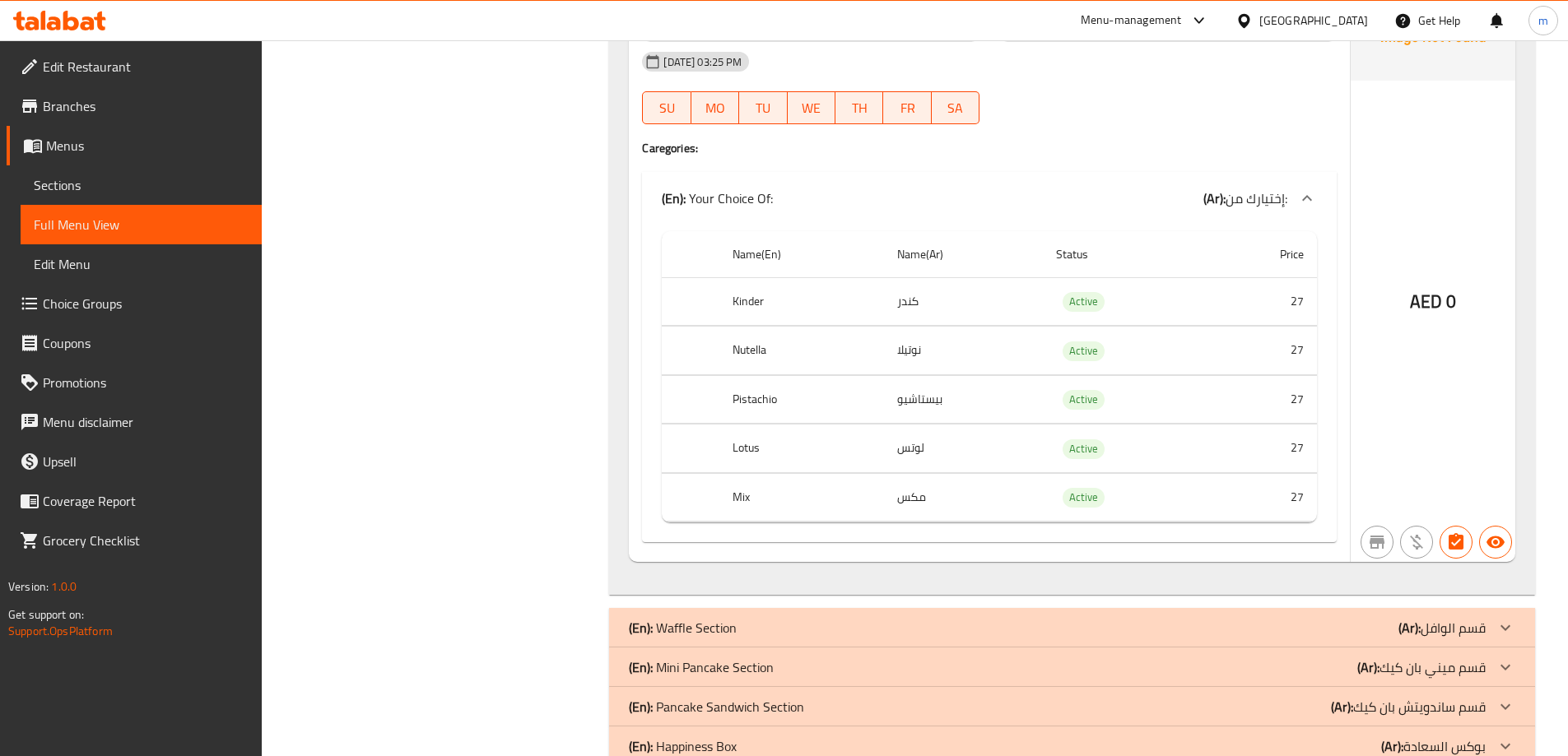
click at [1027, 620] on div "(En): Waffle Section (Ar): قسم الوافل" at bounding box center [1057, 628] width 857 height 19
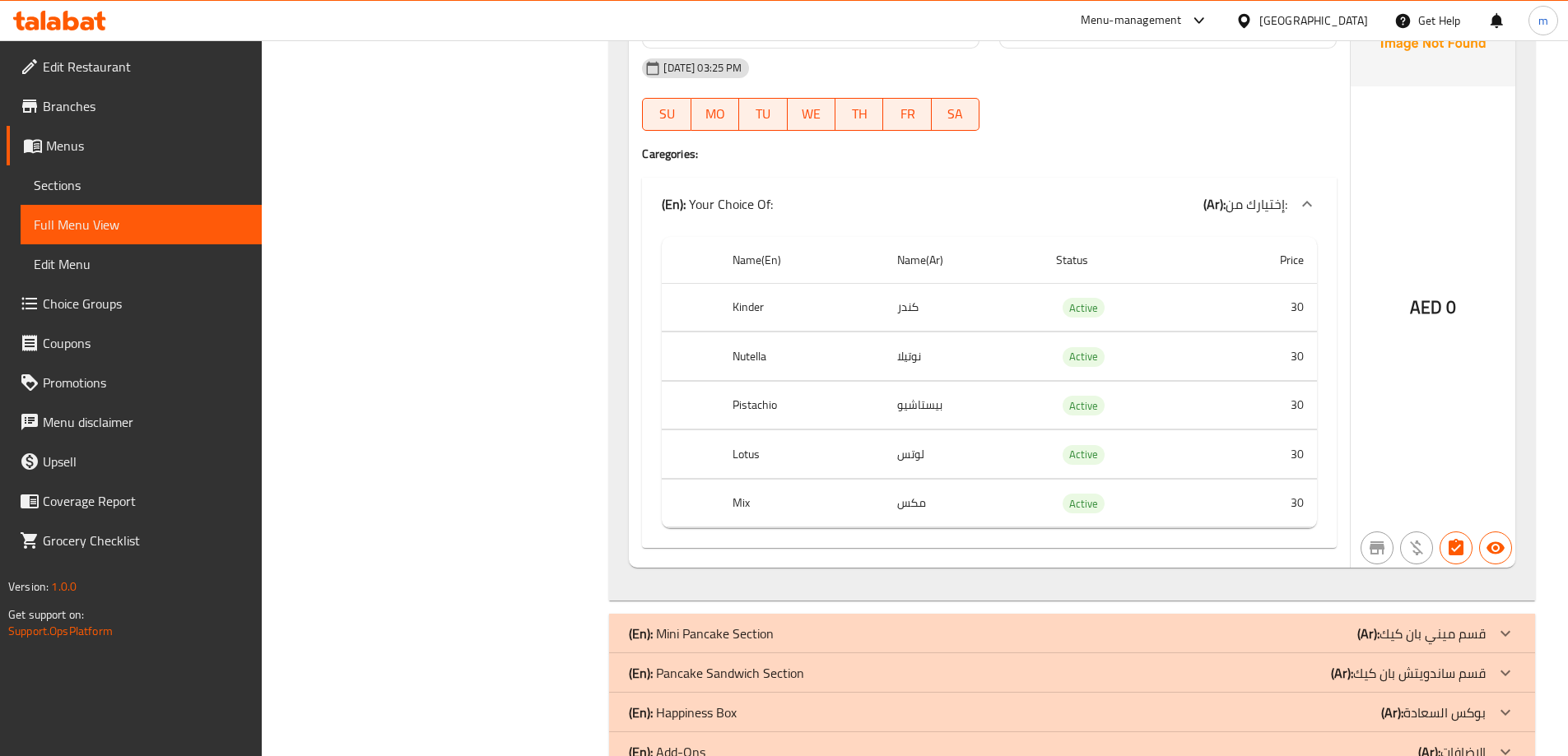
scroll to position [2896, 0]
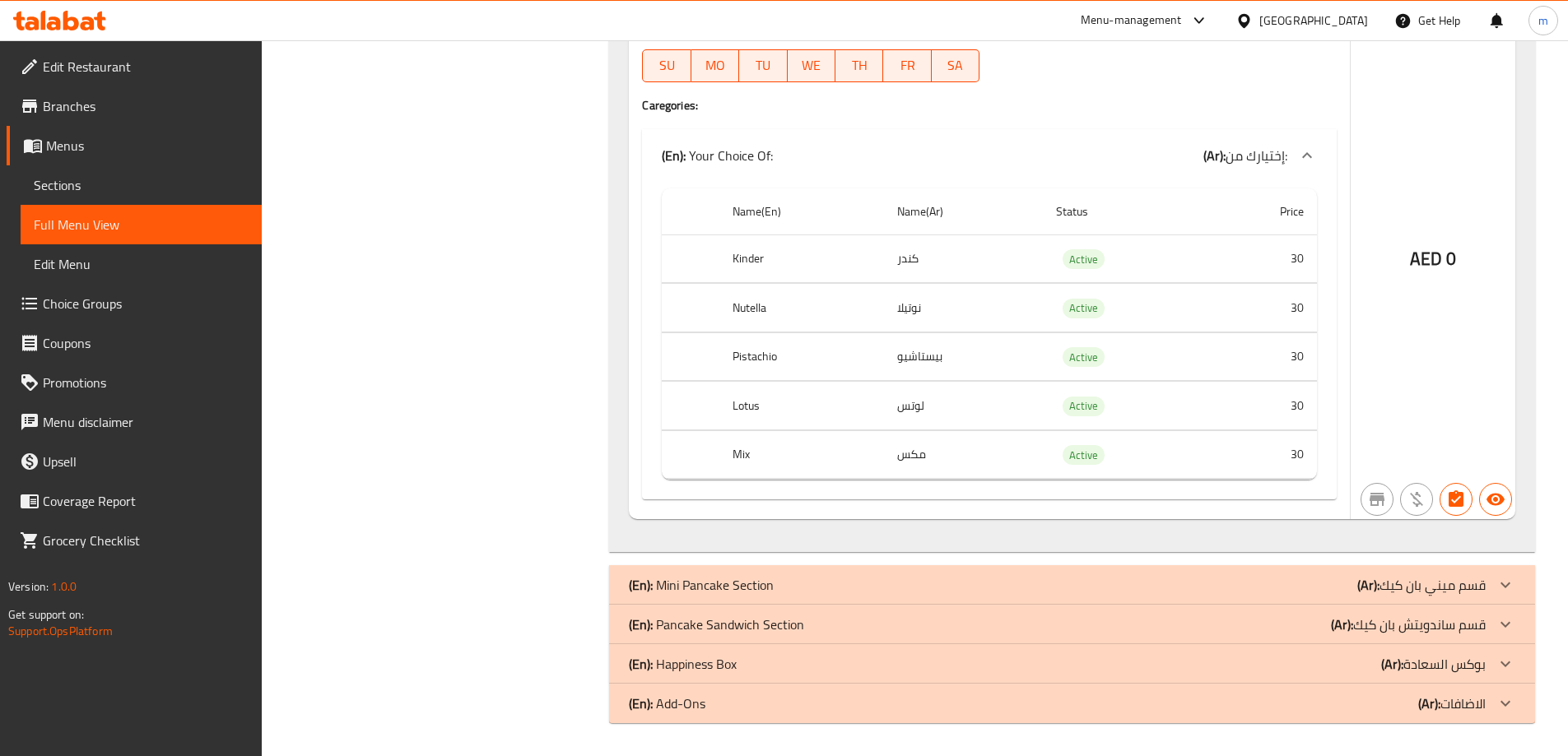
click at [1230, 591] on div "(En): Mini Pancake Section (Ar): قسم ميني بان كيك" at bounding box center [1057, 585] width 857 height 19
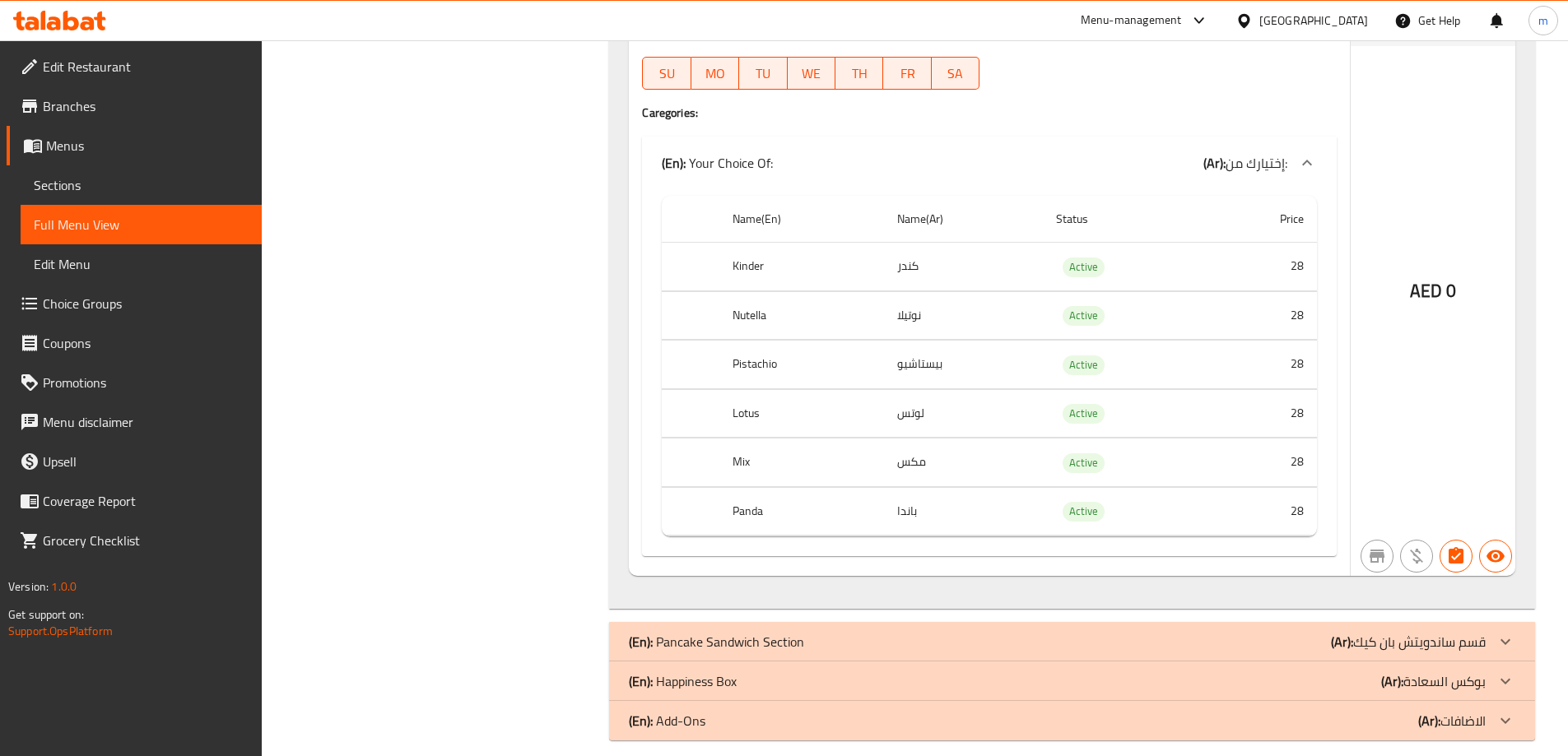
scroll to position [3620, 0]
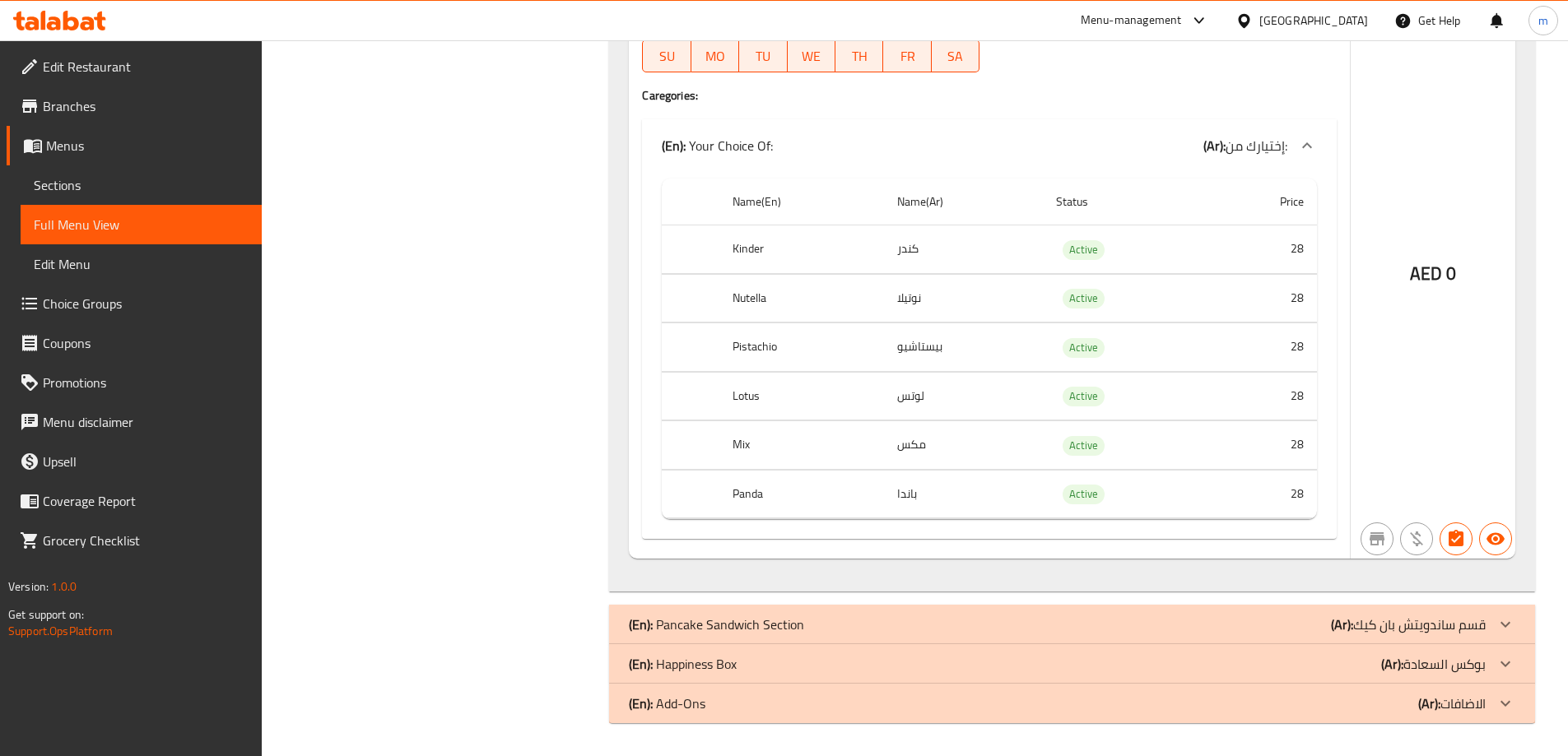
click at [1166, 630] on div "(En): Pancake Sandwich Section (Ar): قسم ساندويتش بان كيك" at bounding box center [1057, 625] width 857 height 19
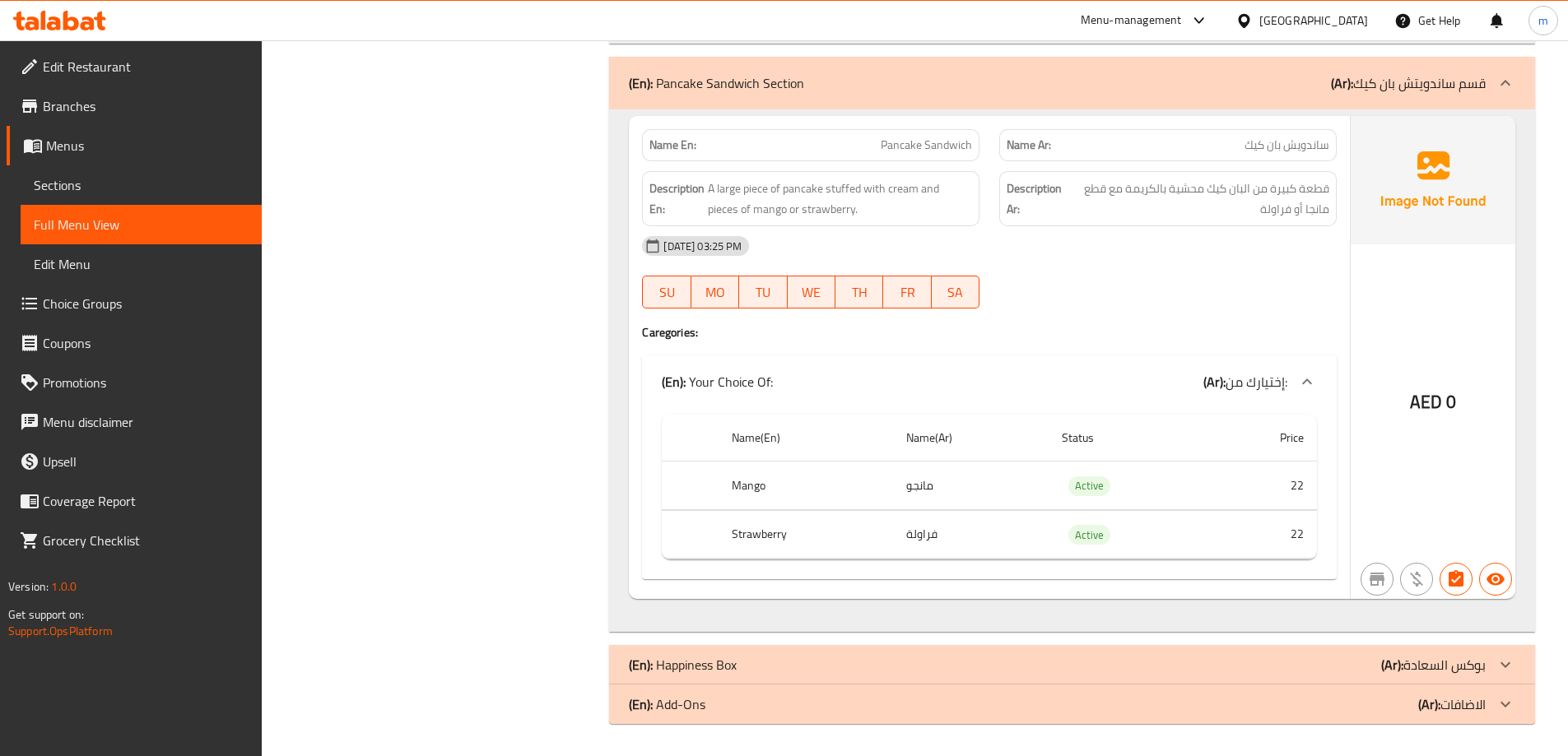
scroll to position [4169, 0]
click at [1149, 675] on div "(En): Happiness Box (Ar): بوكس السعادة" at bounding box center [1073, 664] width 927 height 40
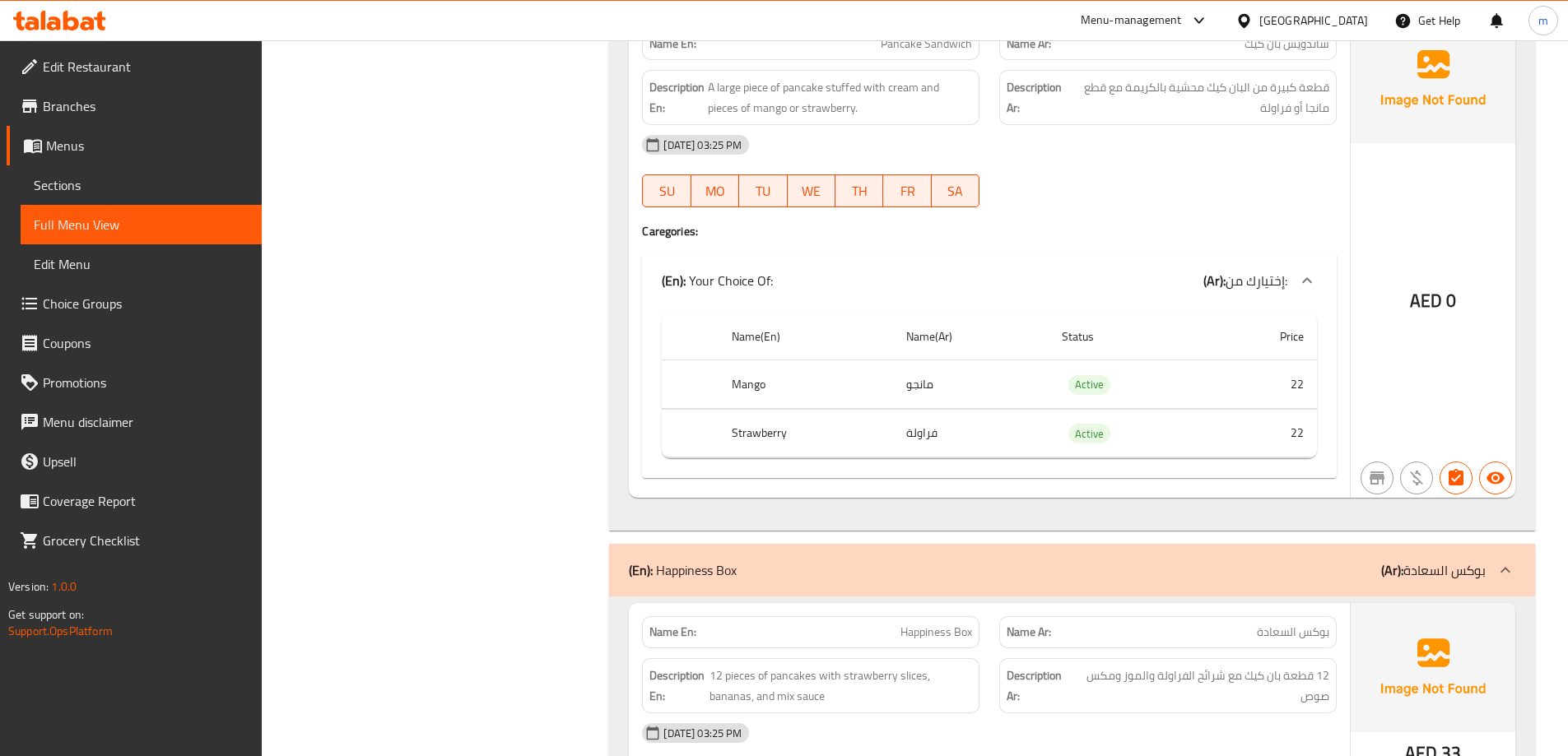
scroll to position [4447, 0]
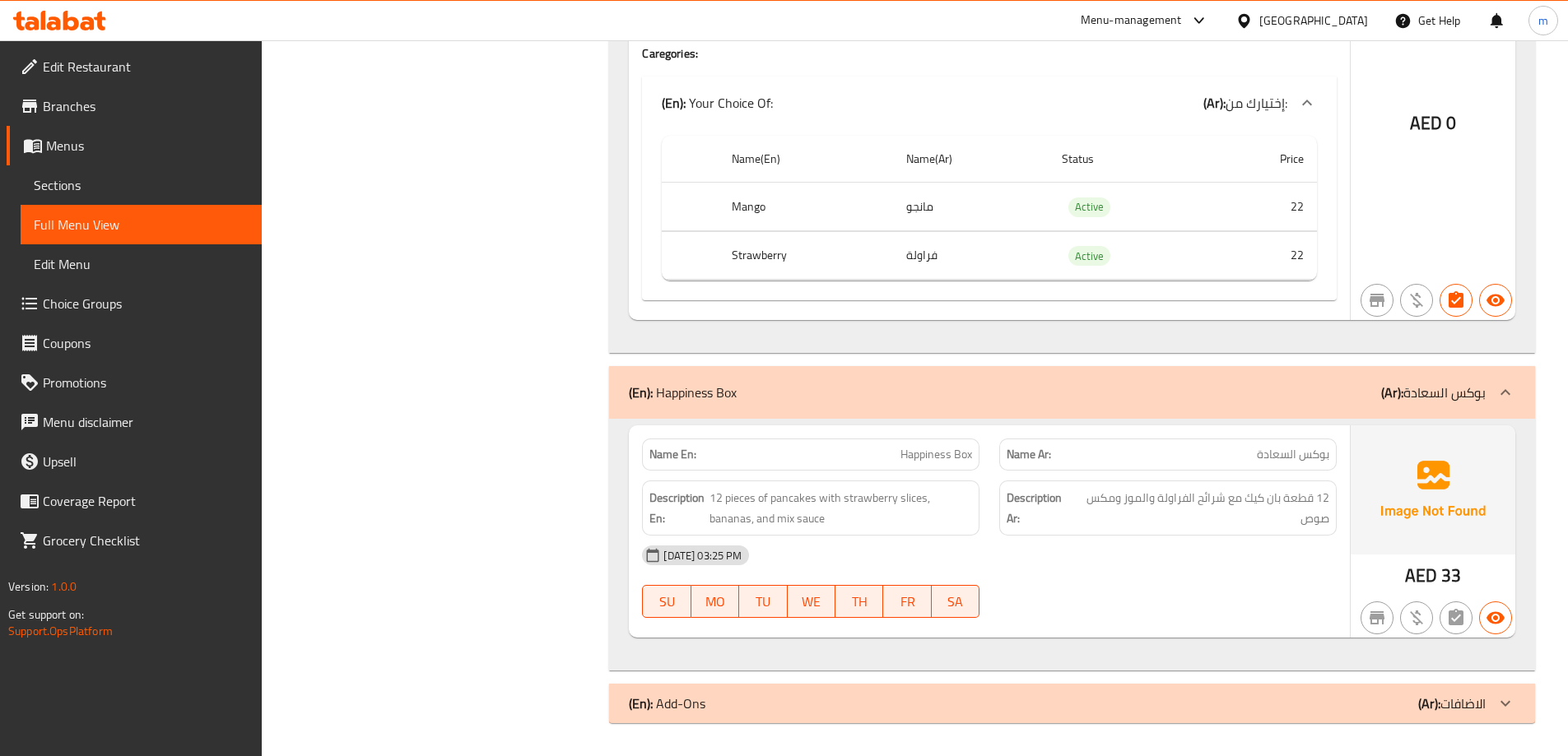
click at [1187, 698] on div "(En): Add-Ons (Ar): الاضافات" at bounding box center [1057, 703] width 857 height 19
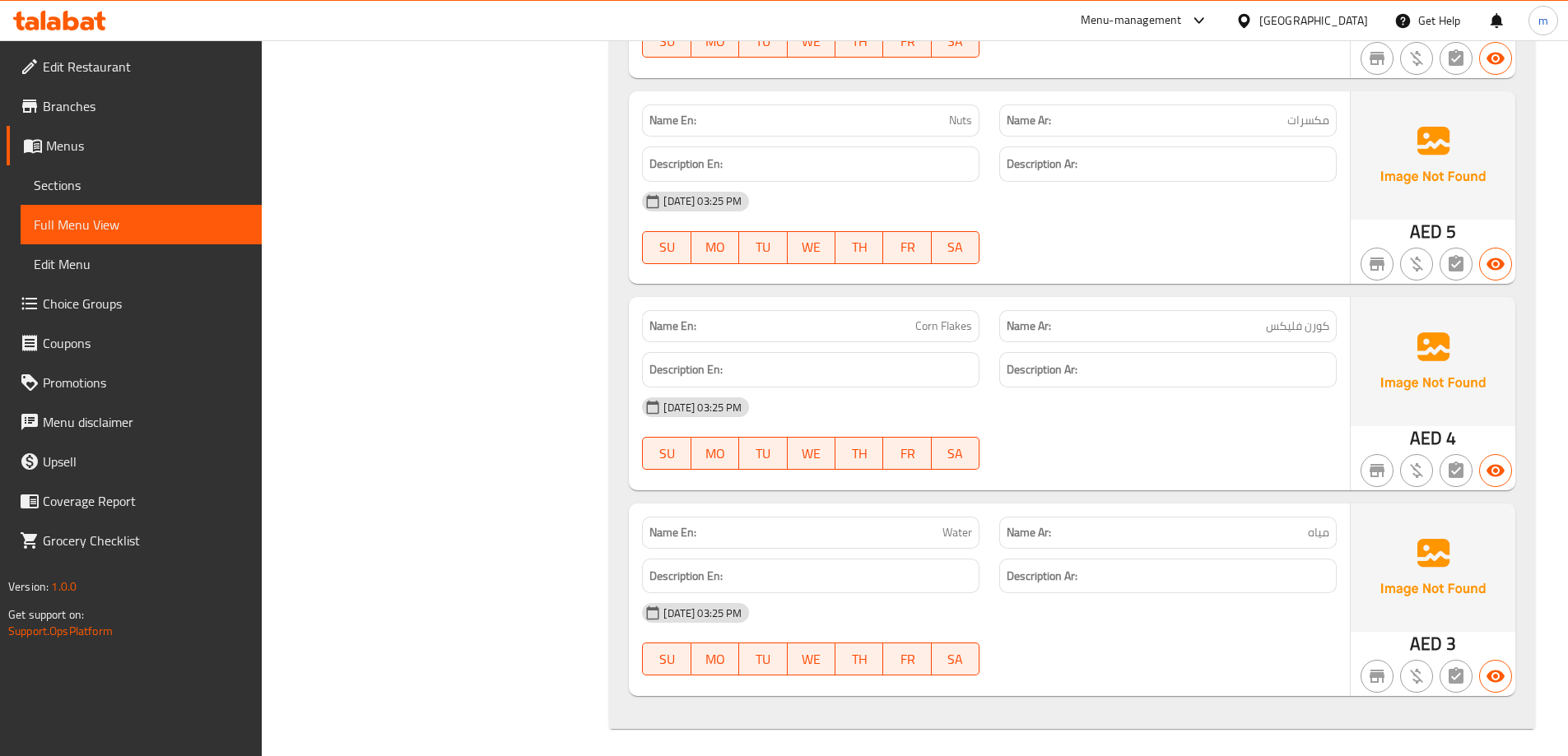
scroll to position [6361, 0]
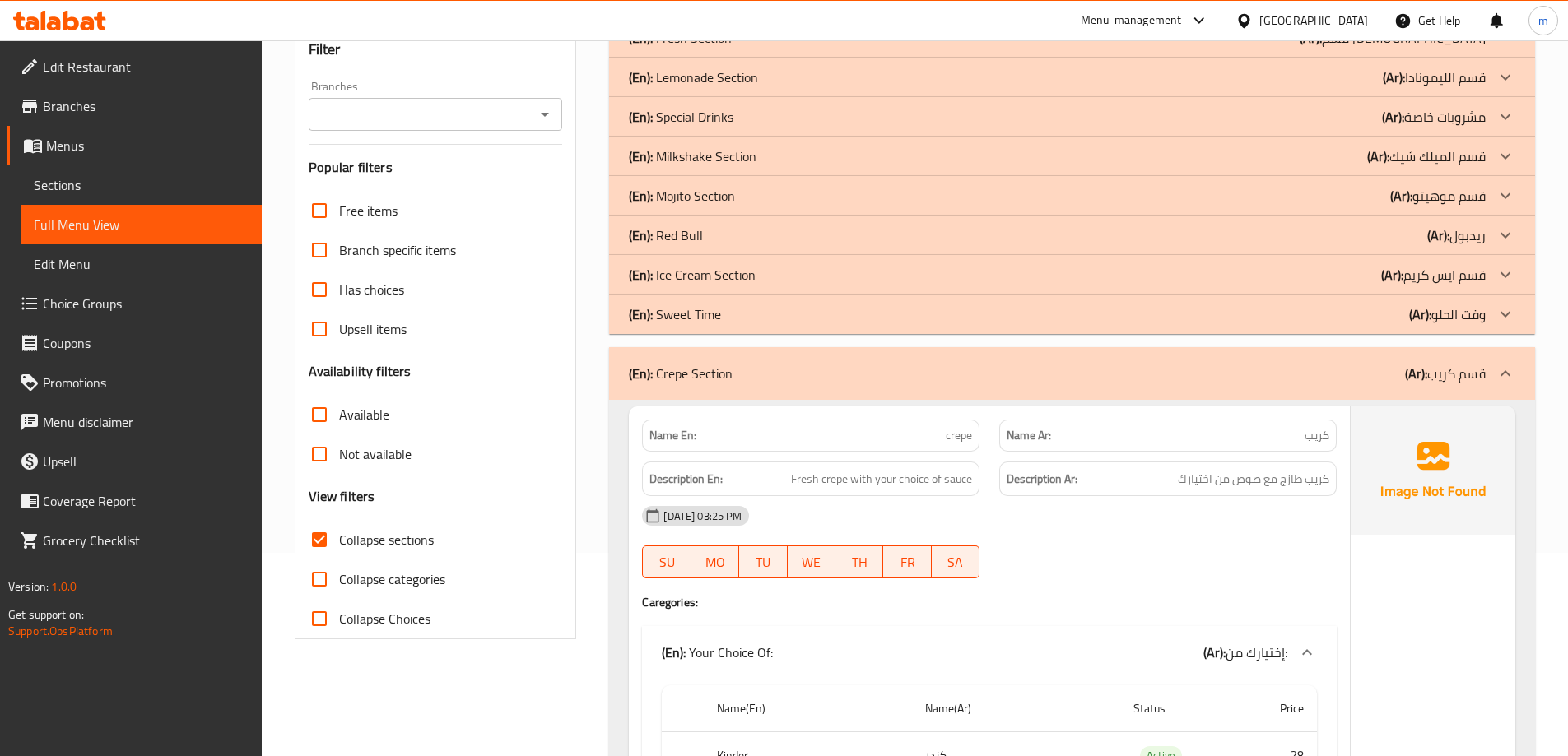
scroll to position [0, 0]
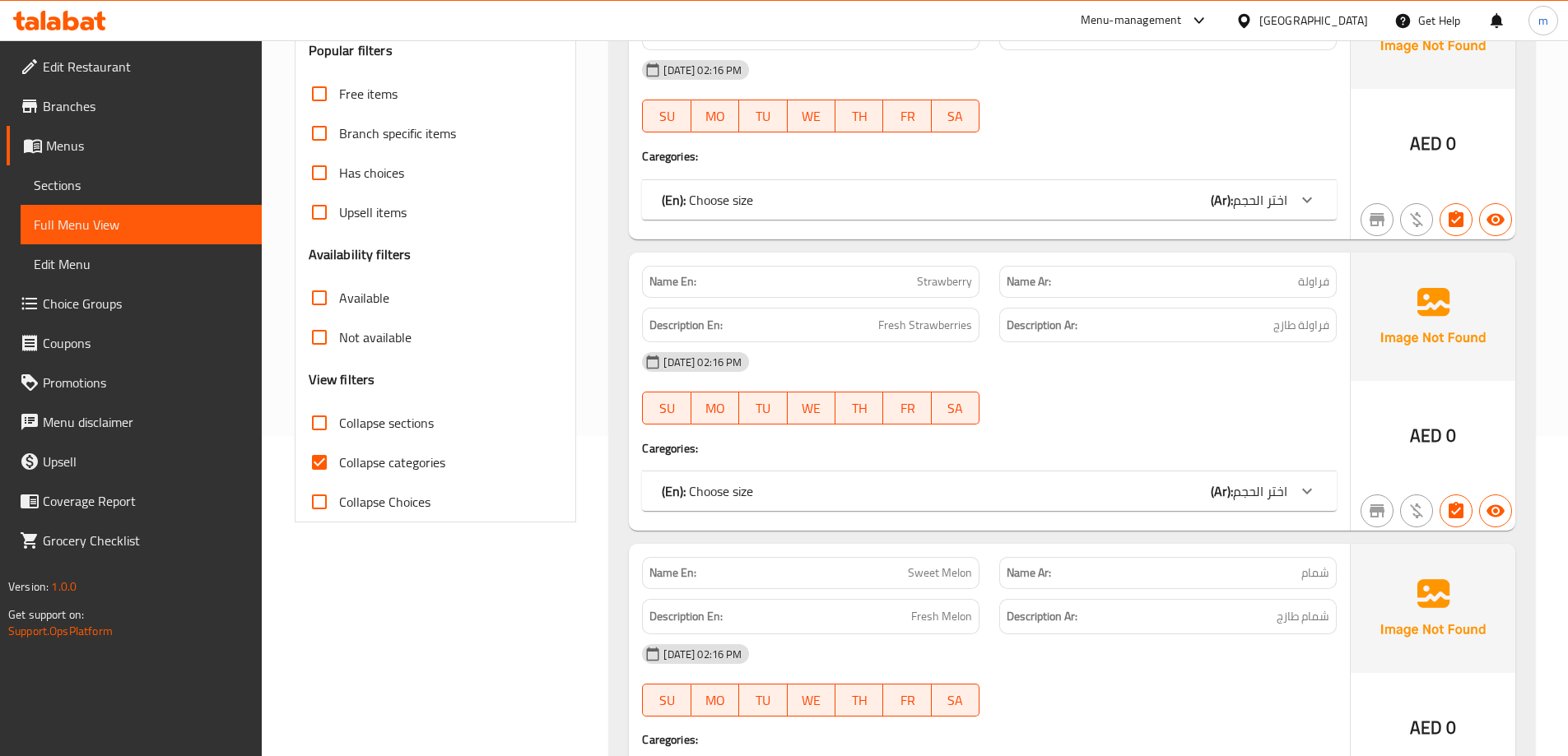
scroll to position [329, 0]
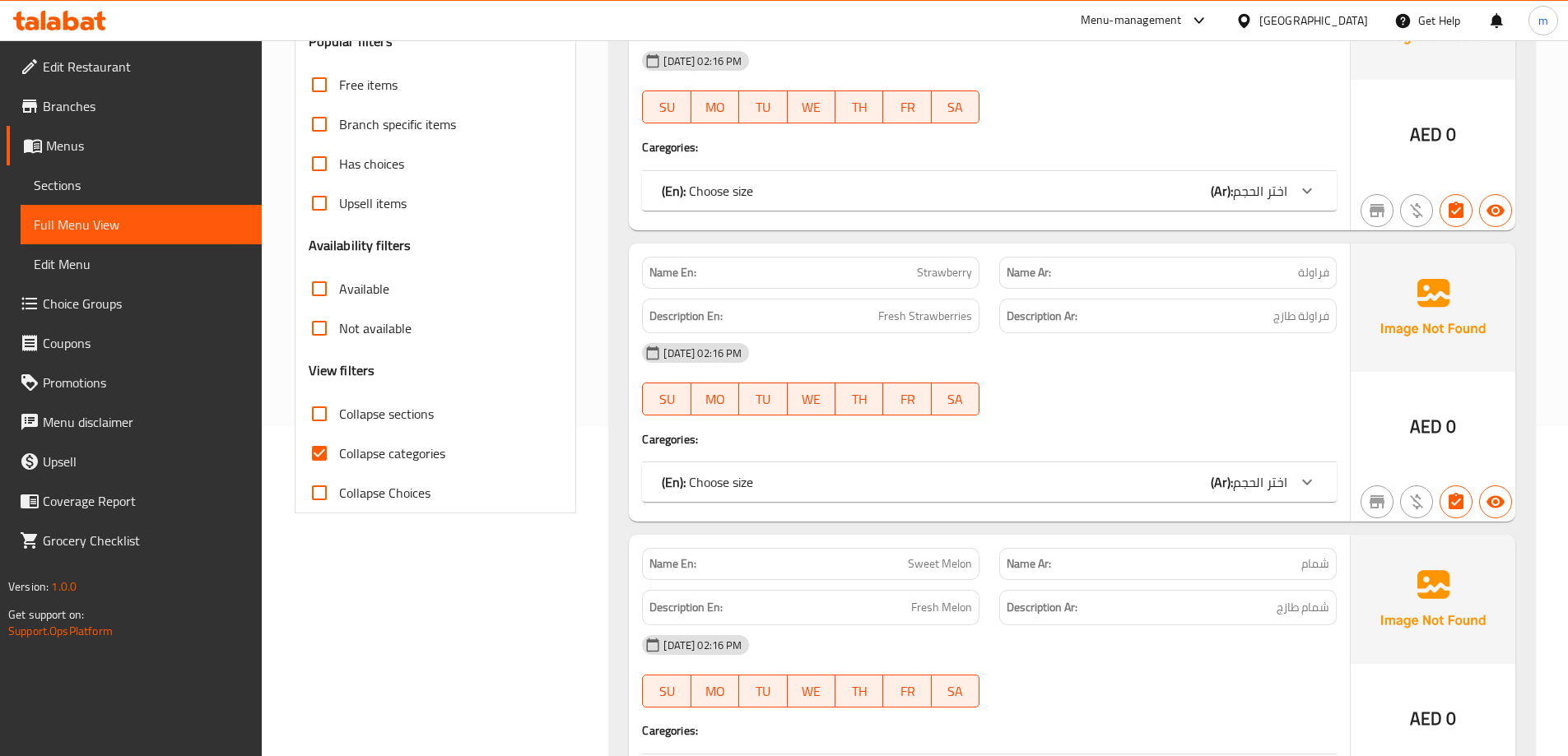
click at [398, 468] on label "Collapse categories" at bounding box center [373, 453] width 146 height 40
click at [339, 468] on input "Collapse categories" at bounding box center [319, 453] width 40 height 40
checkbox input "false"
click at [382, 420] on span "Collapse sections" at bounding box center [385, 414] width 94 height 19
click at [339, 420] on input "Collapse sections" at bounding box center [319, 414] width 40 height 40
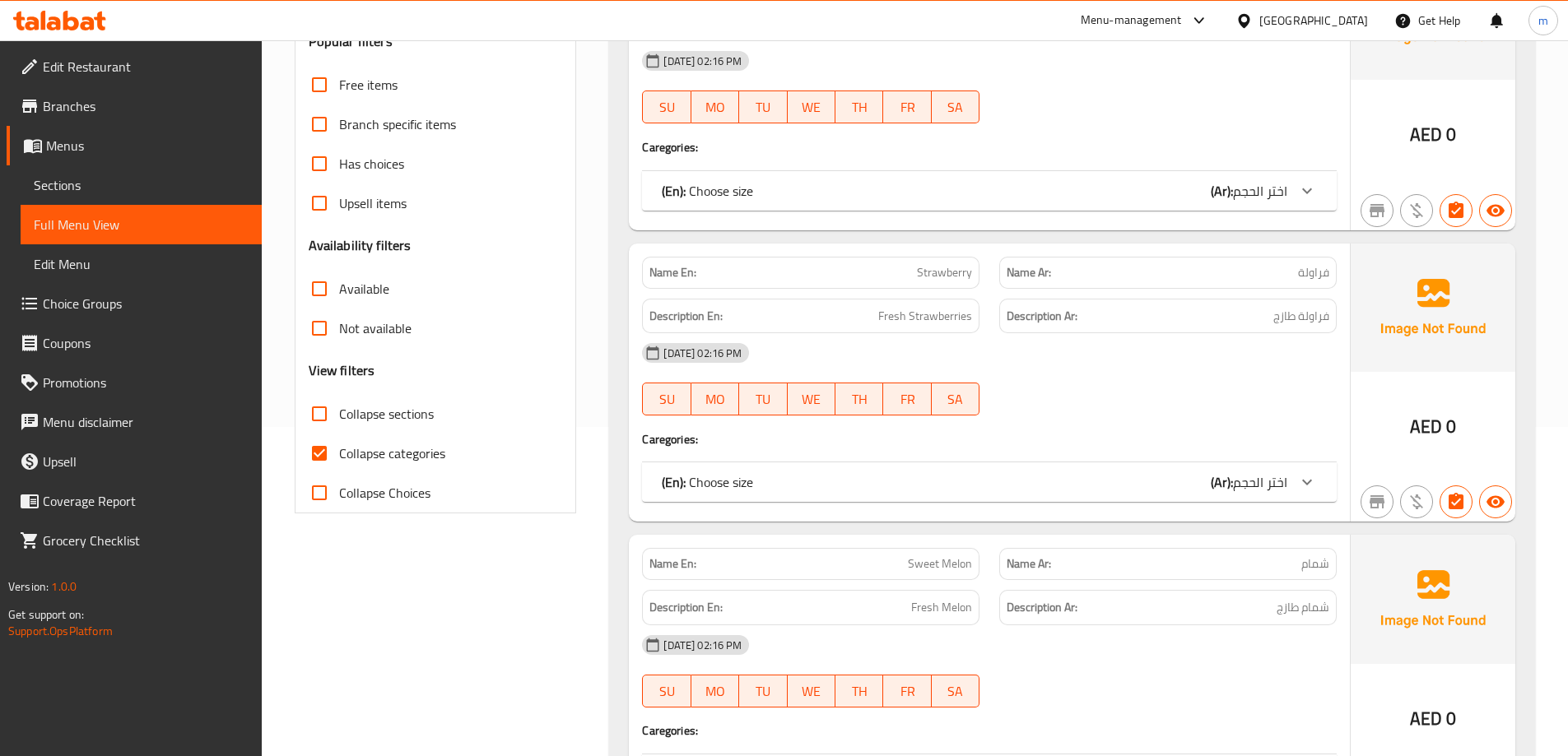
checkbox input "true"
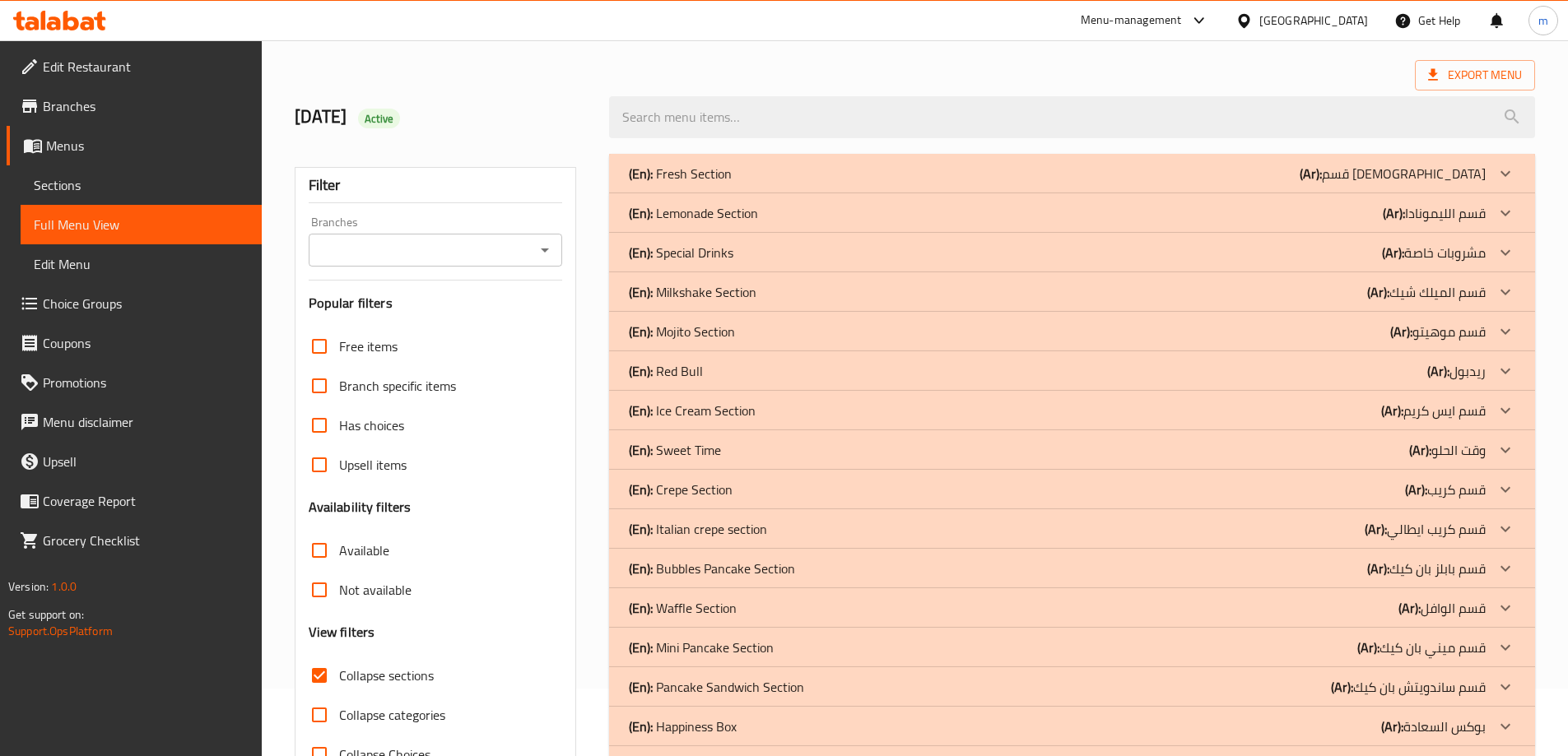
scroll to position [130, 0]
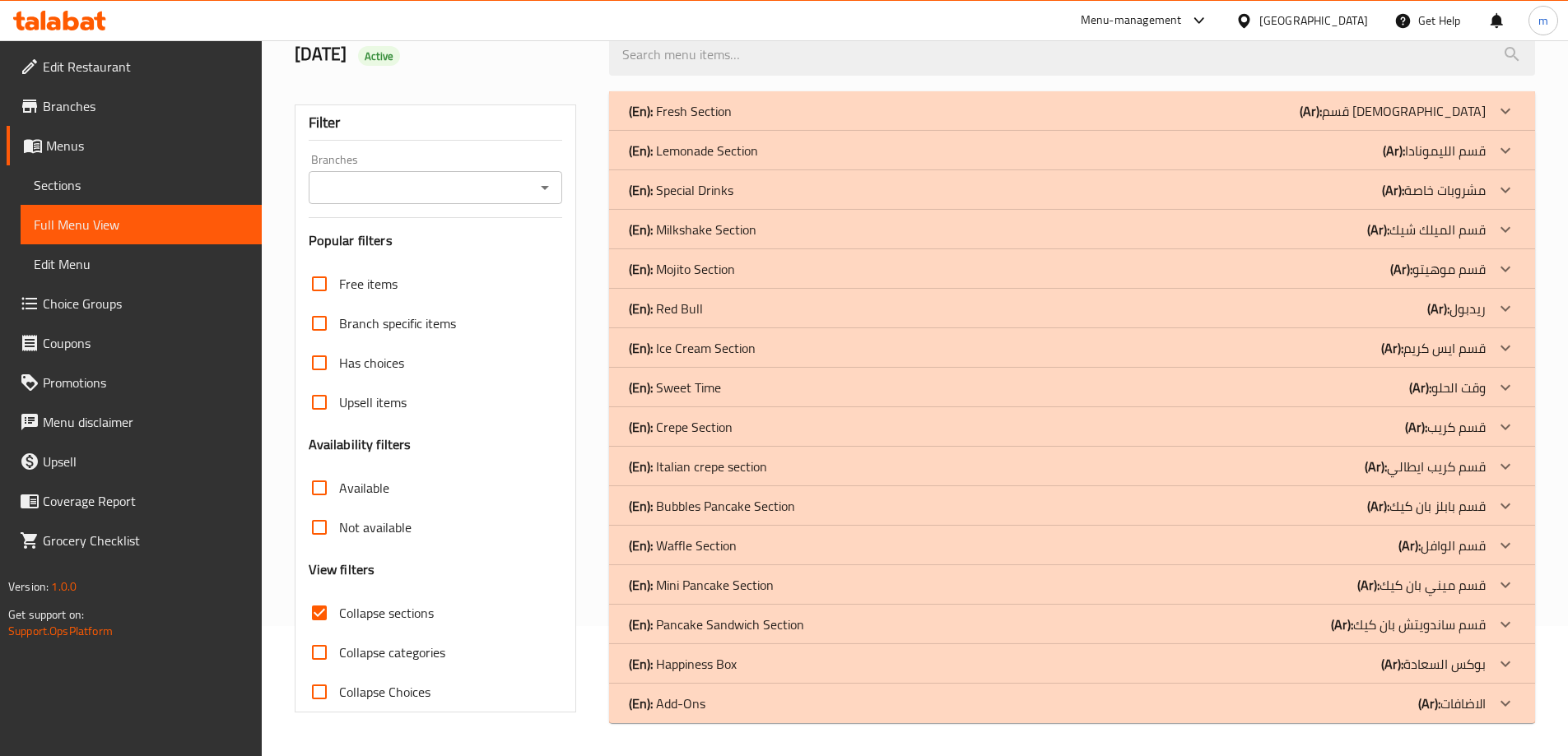
click at [1389, 703] on div "(En): Add-Ons (Ar): الاضافات" at bounding box center [1057, 703] width 857 height 19
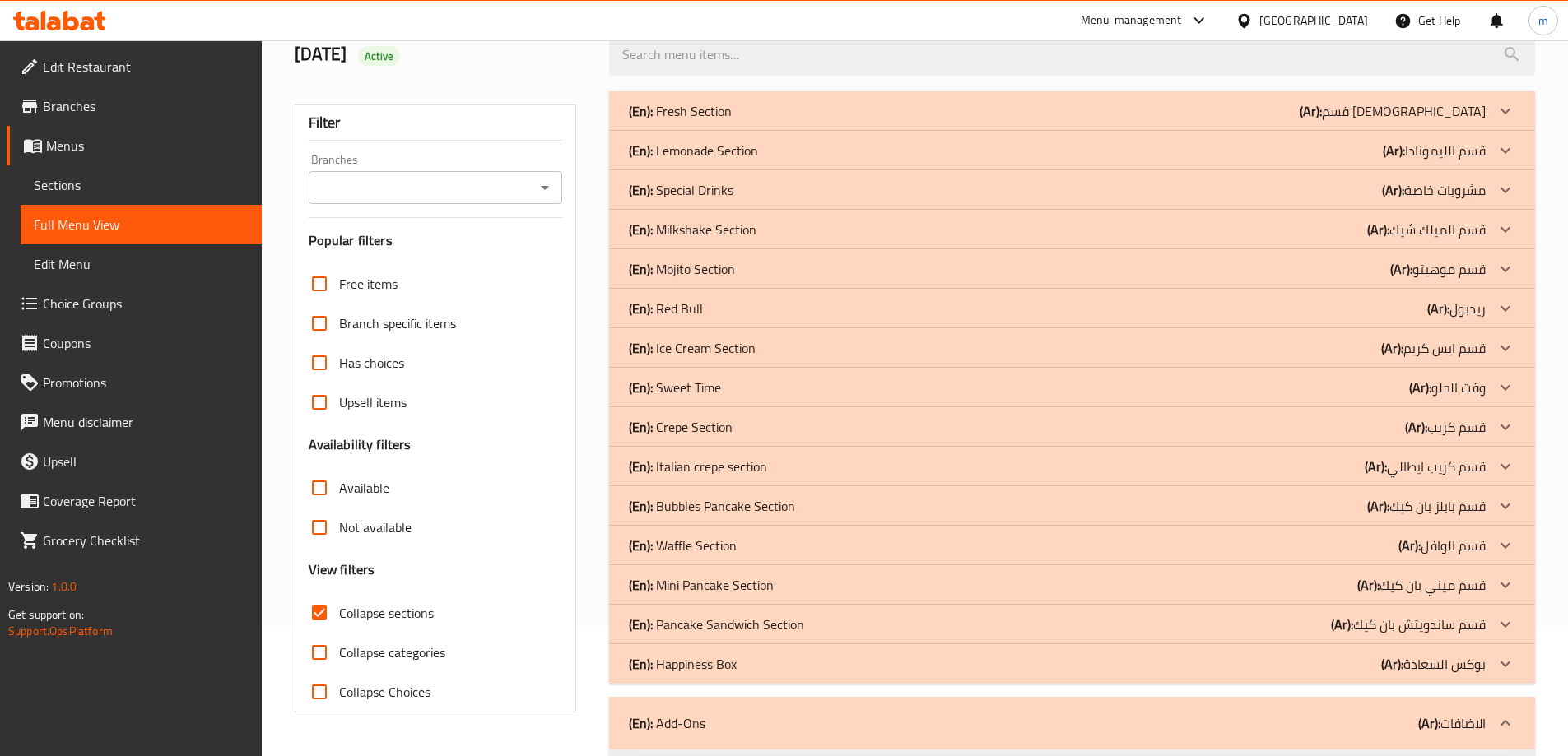
click at [1309, 665] on div "(En): Happiness Box (Ar): بوكس السعادة" at bounding box center [1057, 664] width 857 height 19
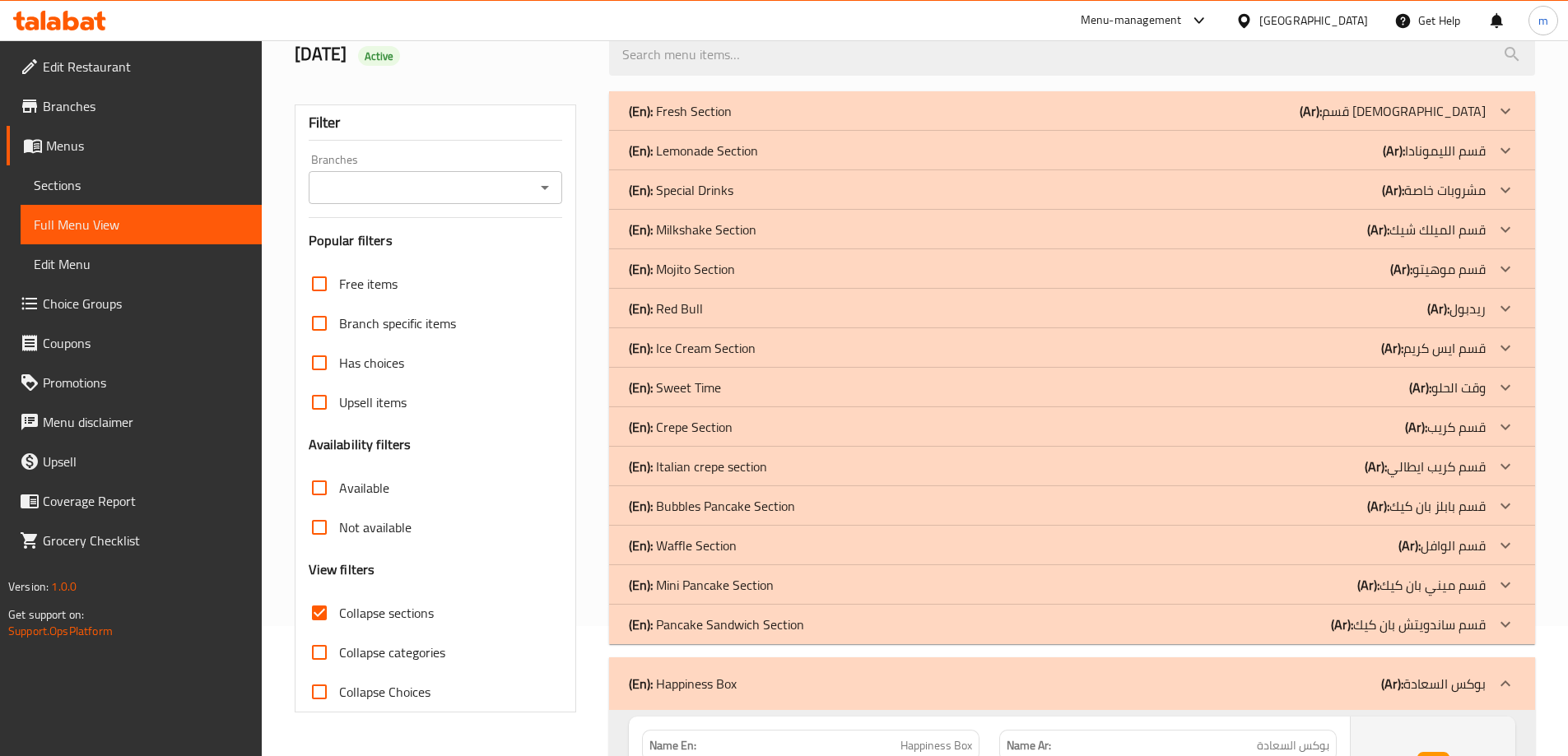
click at [1276, 634] on div "(En): Pancake Sandwich Section (Ar): قسم ساندويتش بان كيك" at bounding box center [1073, 625] width 927 height 40
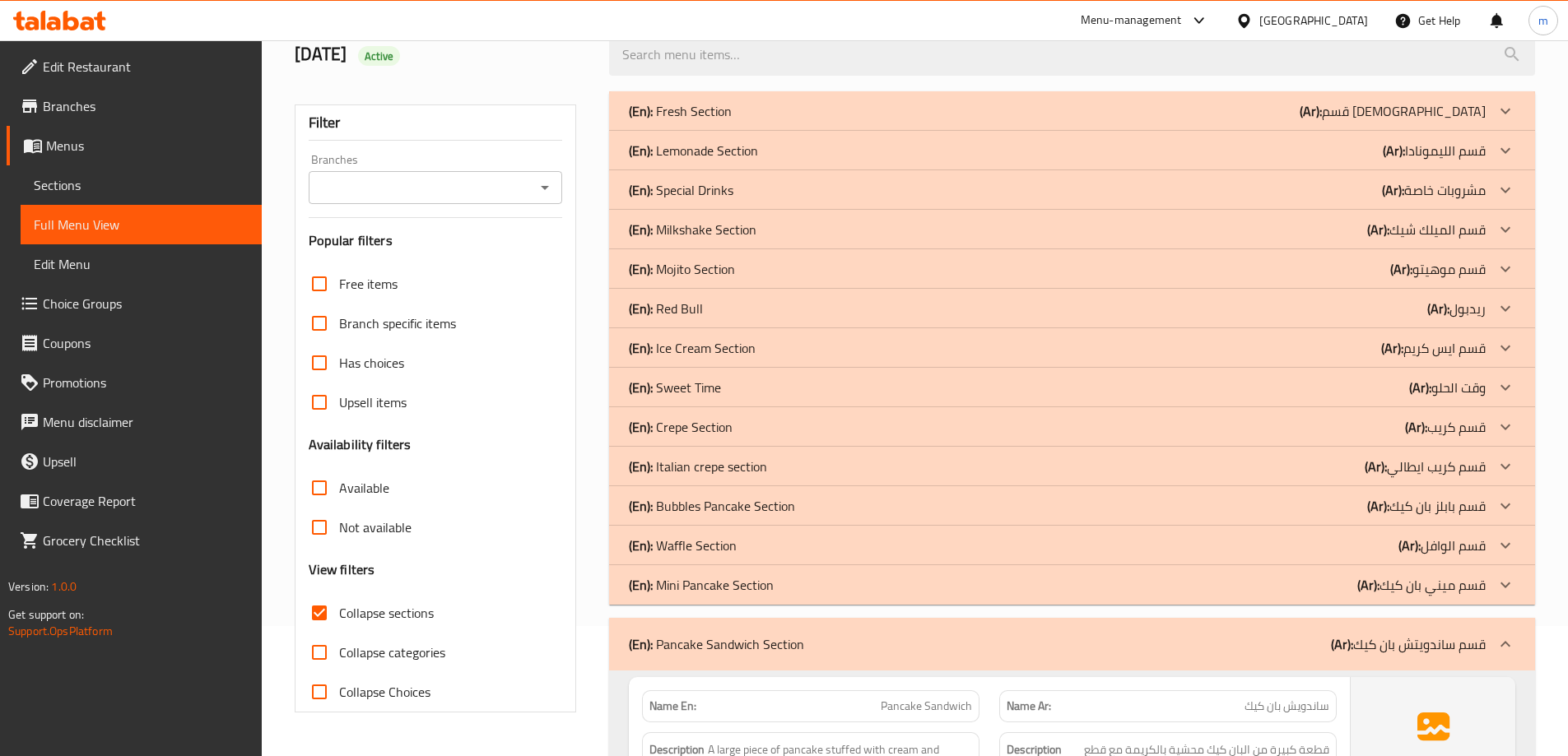
click at [1291, 604] on div "(En): Mini Pancake Section (Ar): قسم ميني بان كيك" at bounding box center [1073, 585] width 927 height 40
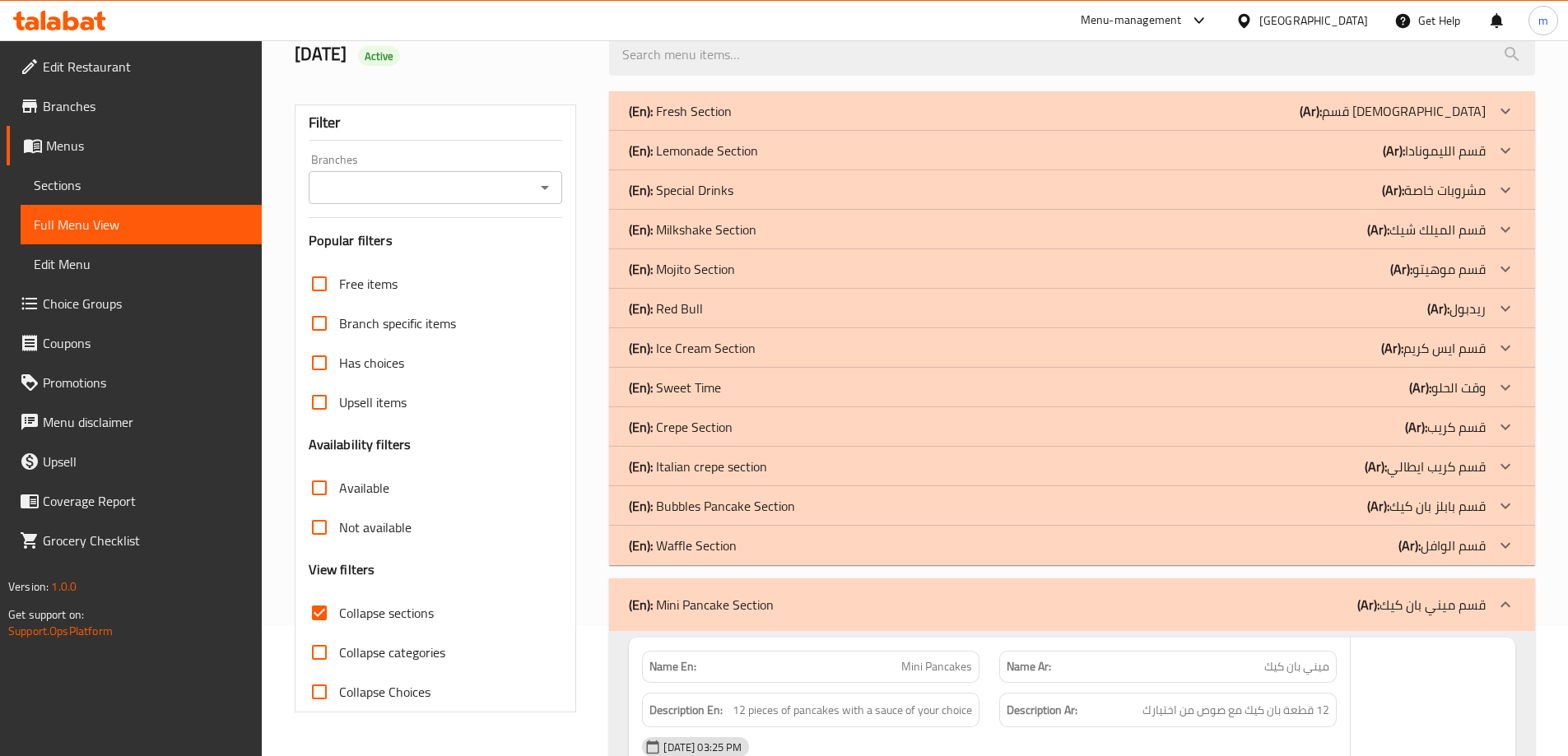
click at [1284, 554] on div "(En): Waffle Section (Ar): قسم الوافل" at bounding box center [1057, 546] width 857 height 19
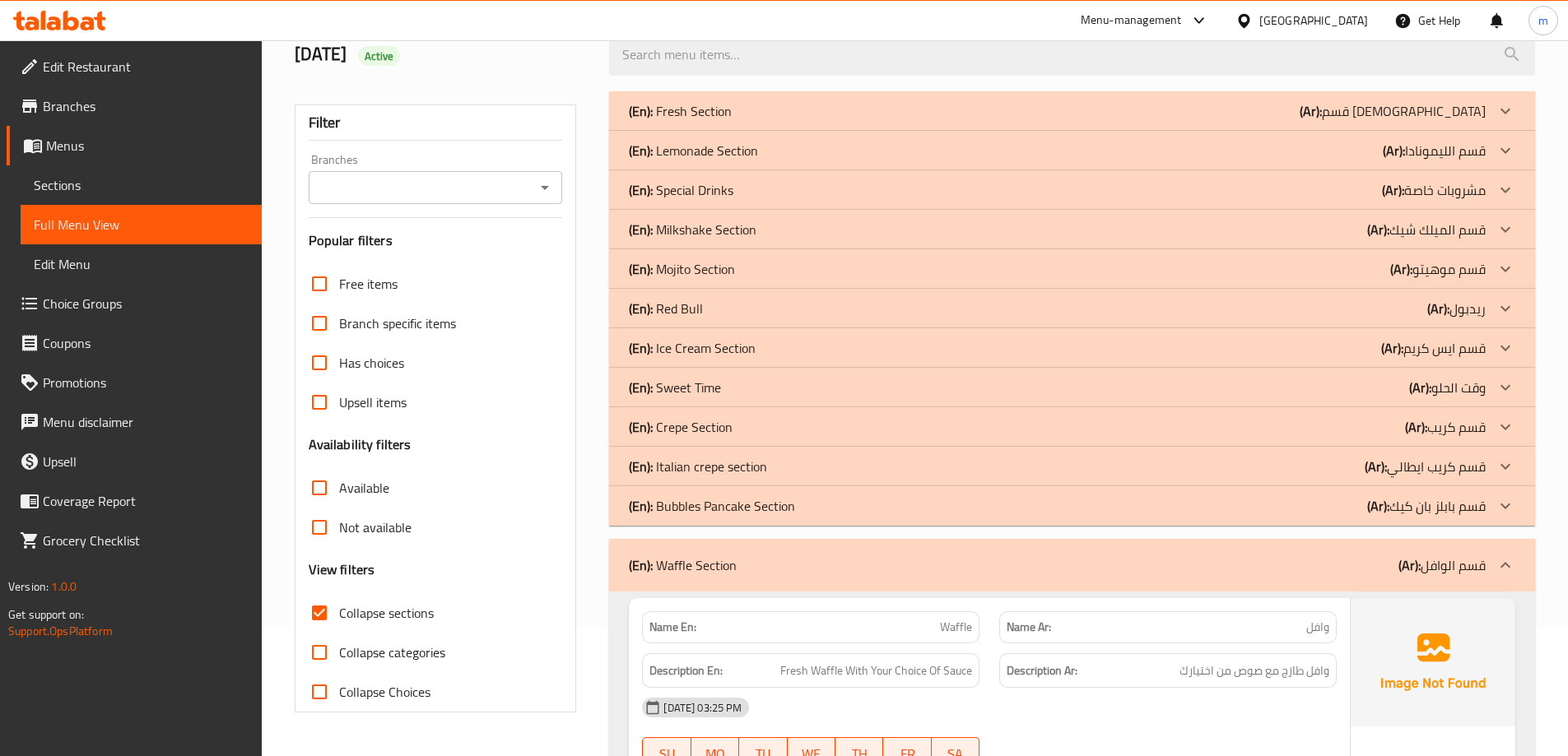
click at [1286, 518] on div "(En): Bubbles Pancake Section (Ar): قسم بابلز بان كيك" at bounding box center [1073, 506] width 927 height 40
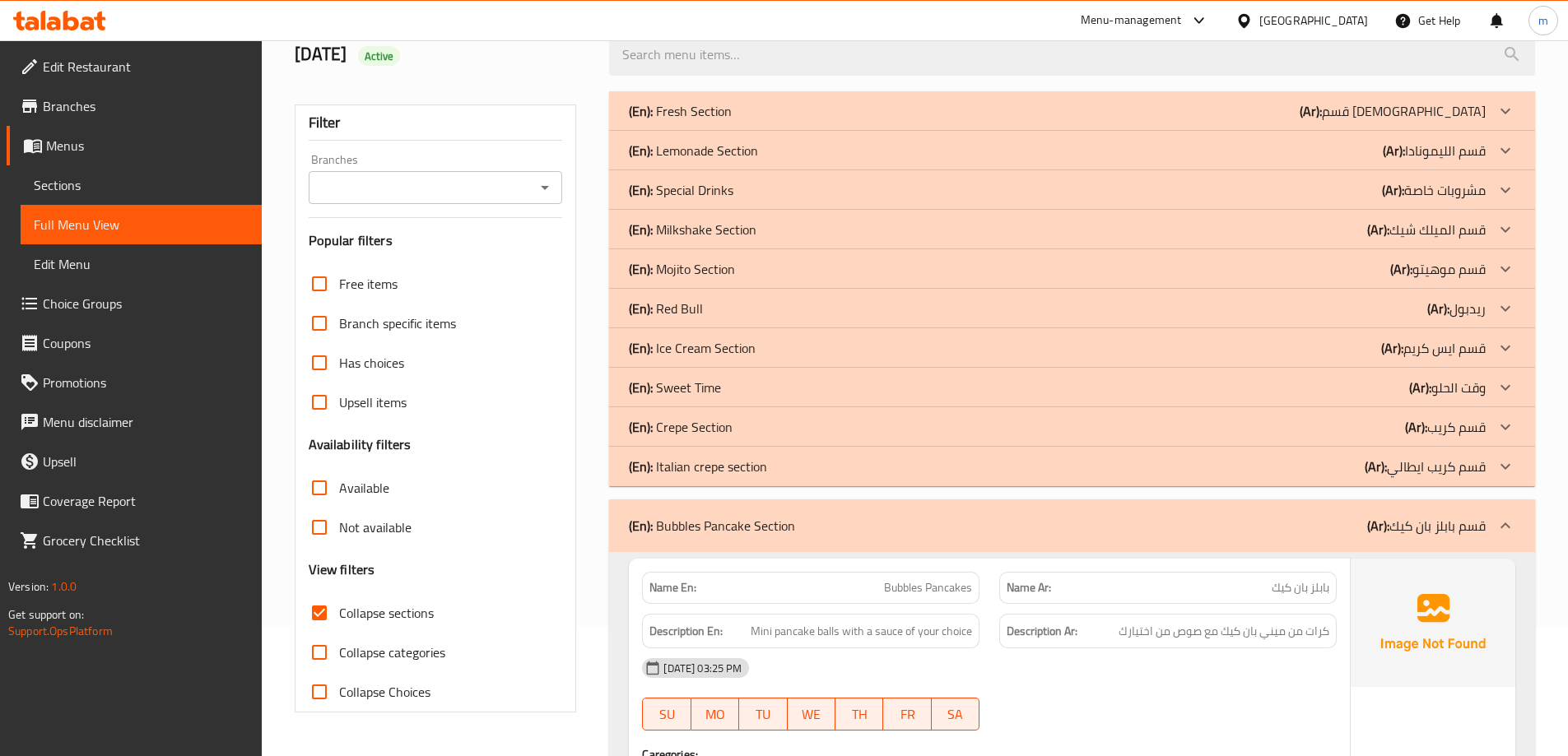
click at [1297, 481] on div "(En): Italian crepe section (Ar): قسم كريب ايطالي" at bounding box center [1073, 466] width 927 height 40
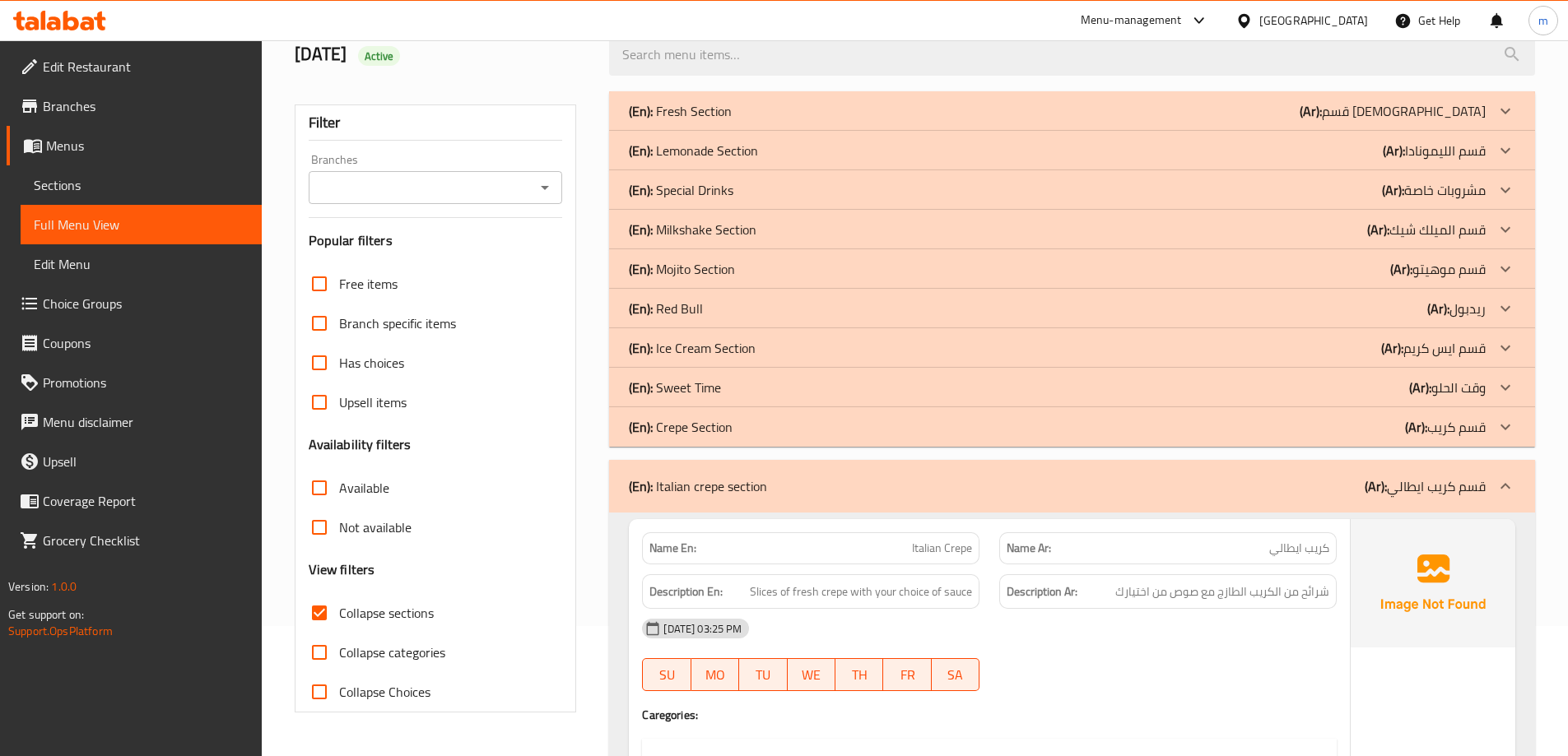
click at [1350, 429] on div "(En): Crepe Section (Ar): قسم كريب" at bounding box center [1057, 427] width 857 height 19
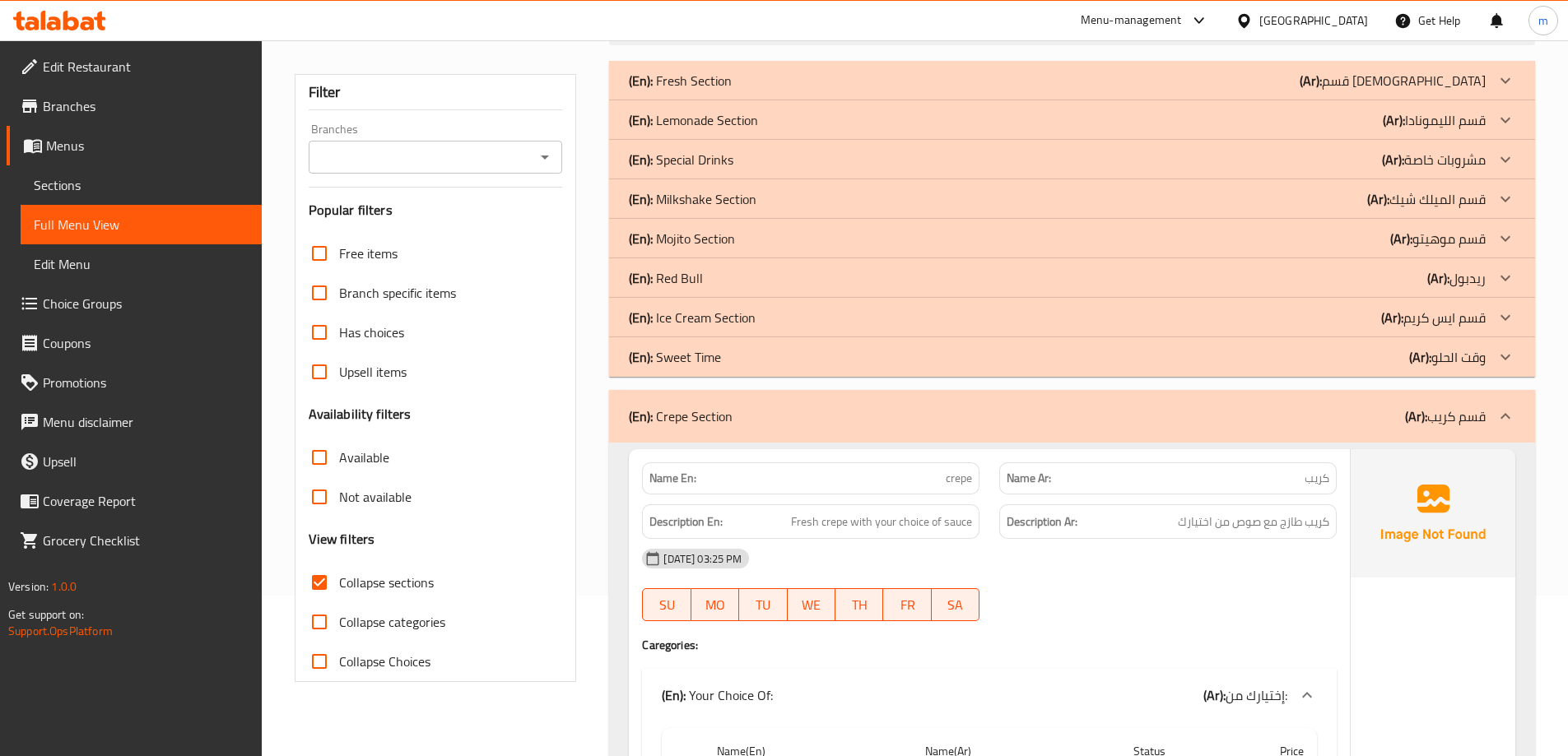
scroll to position [31, 0]
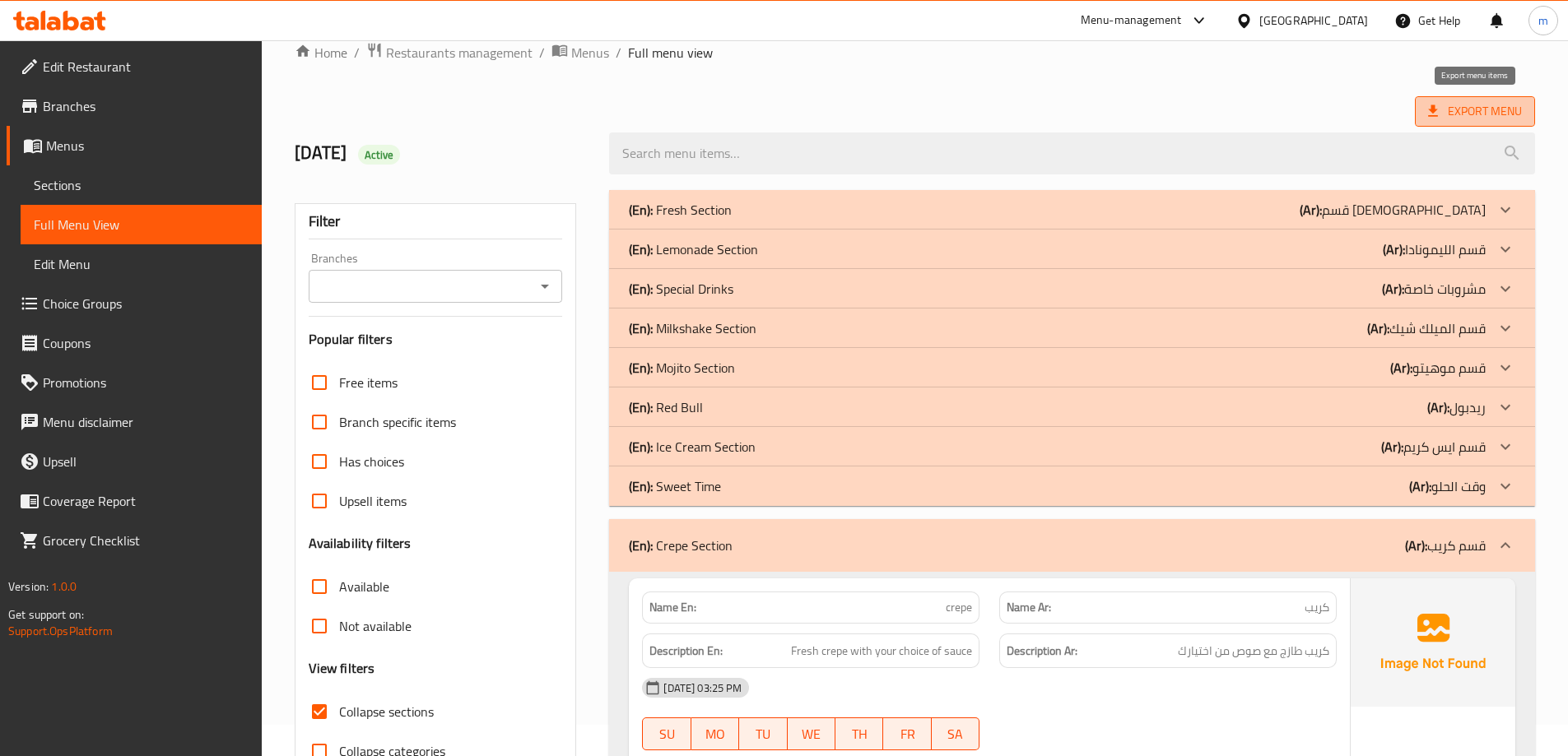
click at [1503, 113] on span "Export Menu" at bounding box center [1475, 111] width 93 height 20
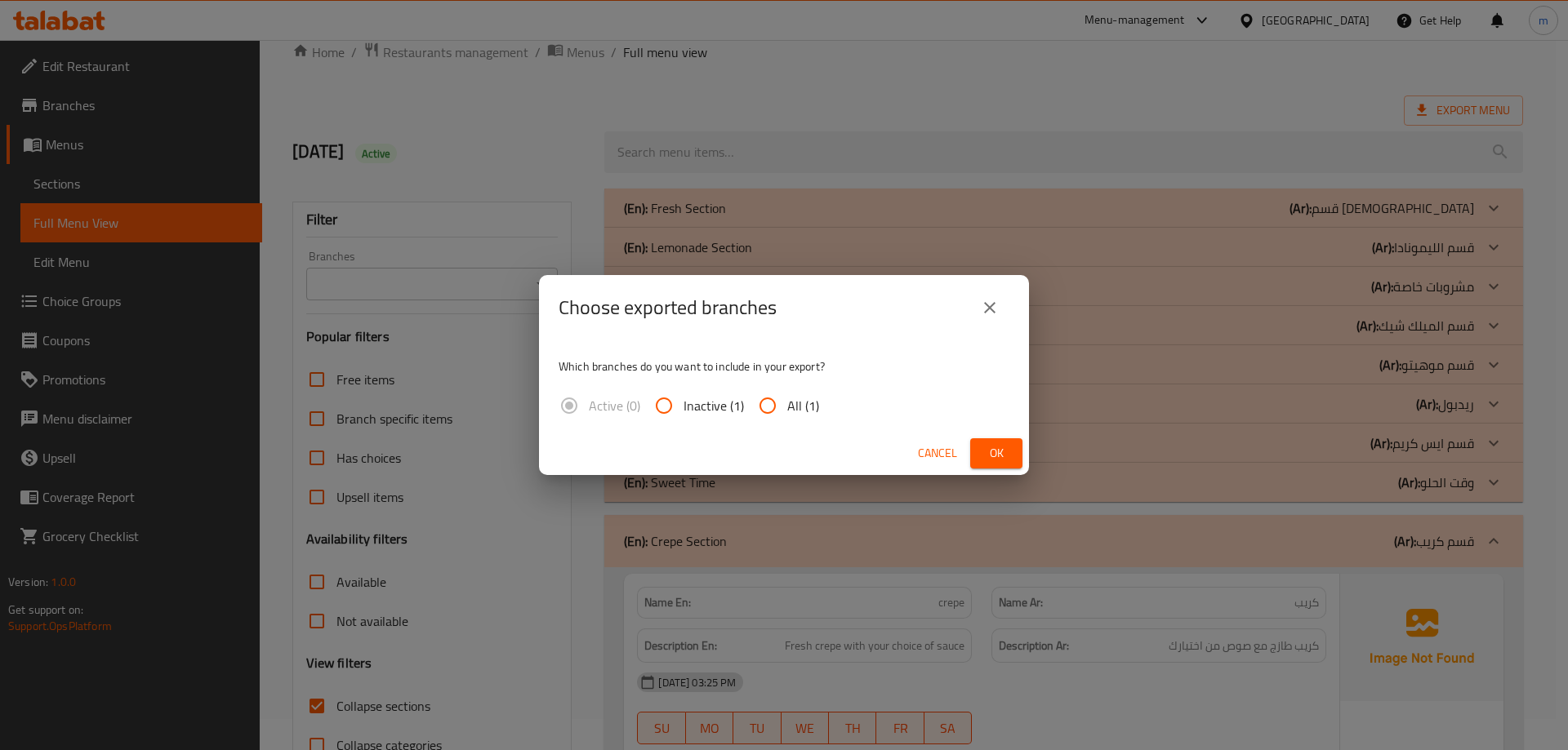
click at [798, 411] on span "All (1)" at bounding box center [802, 405] width 32 height 19
click at [787, 411] on input "All (1)" at bounding box center [768, 405] width 40 height 40
radio input "true"
click at [980, 458] on button "Ok" at bounding box center [996, 453] width 52 height 30
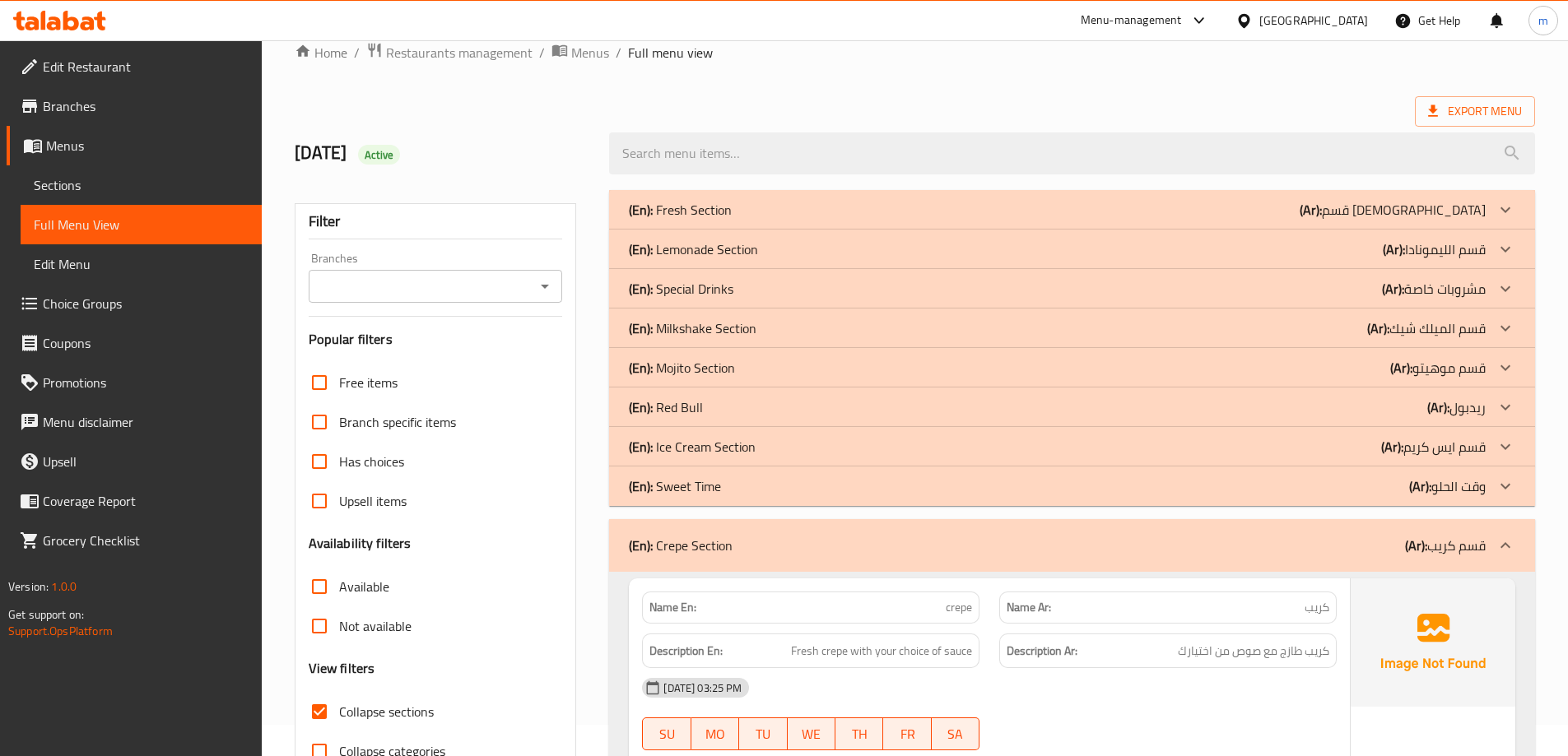
click at [1340, 23] on div "[GEOGRAPHIC_DATA]" at bounding box center [1314, 20] width 109 height 18
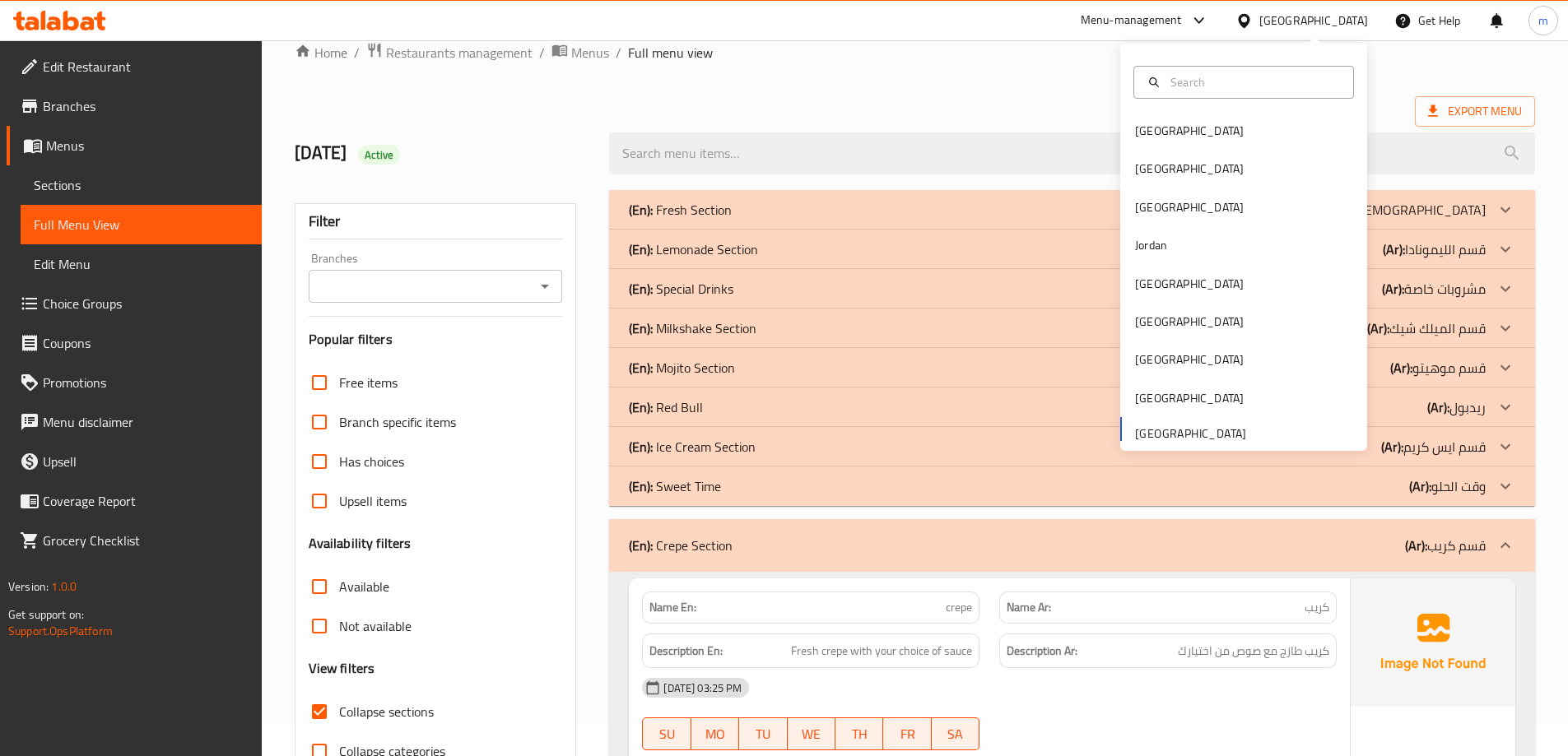
click at [106, 69] on span "Edit Restaurant" at bounding box center [145, 66] width 205 height 19
